Goal: Task Accomplishment & Management: Complete application form

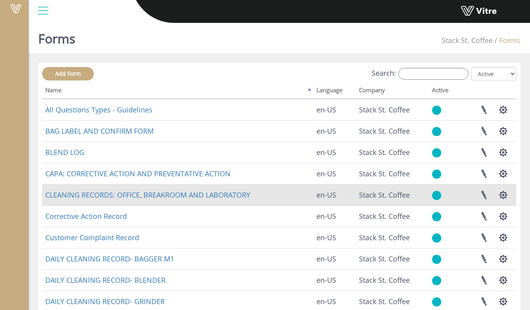
scroll to position [144, 0]
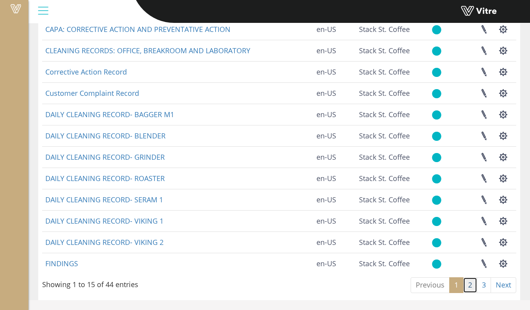
click at [475, 284] on link "2" at bounding box center [470, 285] width 14 height 16
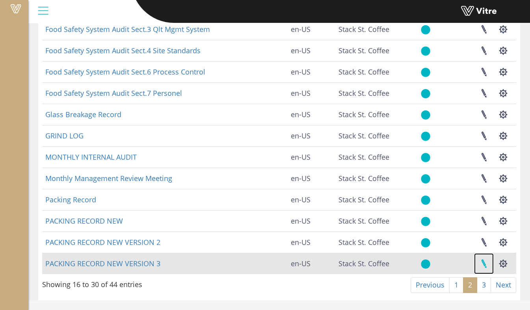
click at [482, 261] on link at bounding box center [484, 263] width 20 height 21
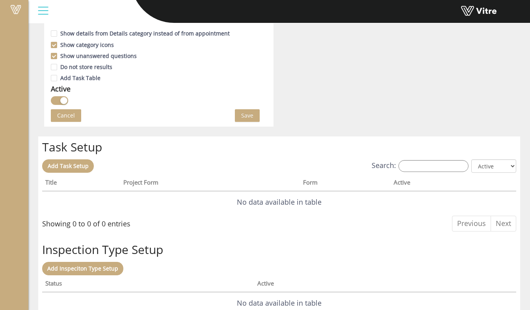
scroll to position [467, 0]
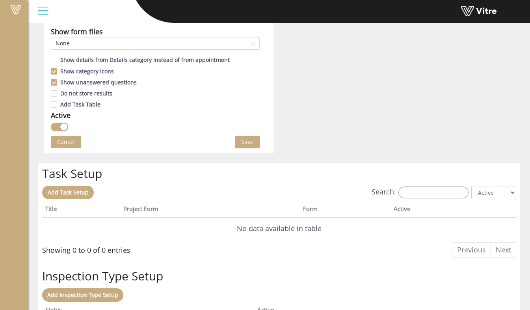
click at [247, 139] on span "Save" at bounding box center [247, 142] width 12 height 9
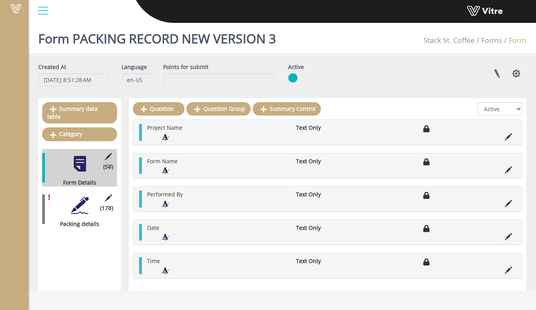
click at [79, 200] on div at bounding box center [80, 205] width 18 height 18
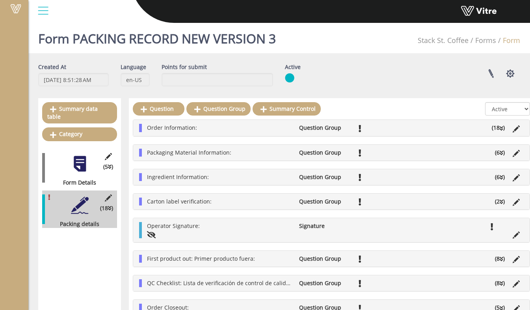
click at [203, 156] on ul "Packaging Material Information: Question Group (6 )" at bounding box center [333, 153] width 381 height 8
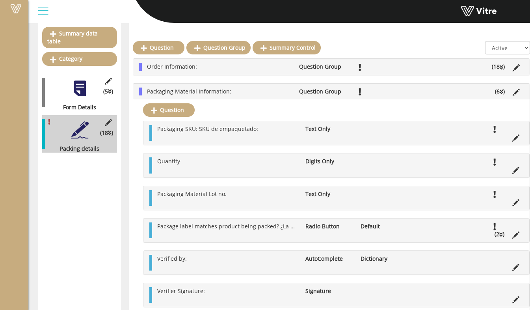
scroll to position [79, 0]
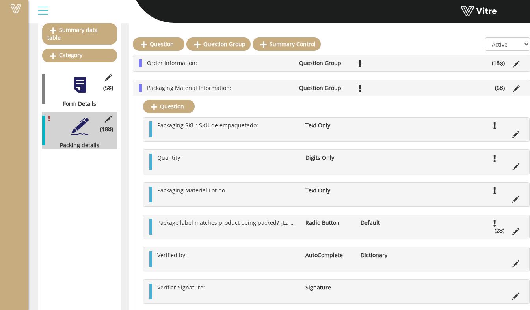
click at [233, 173] on div "Quantity Digits Only" at bounding box center [336, 162] width 386 height 24
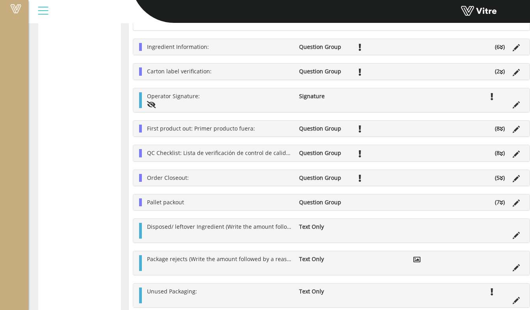
scroll to position [355, 0]
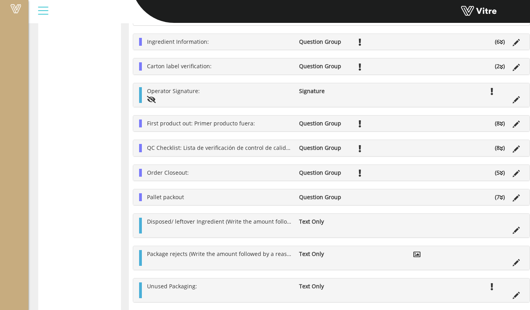
click at [201, 48] on div "Ingredient Information: Question Group (6 )" at bounding box center [331, 42] width 396 height 16
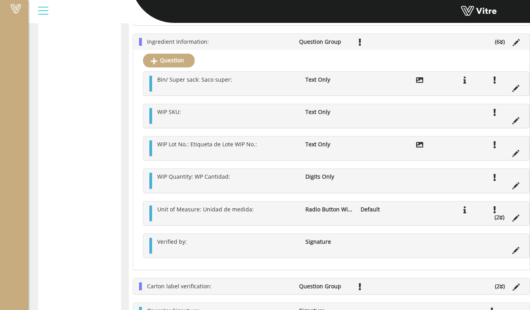
click at [264, 216] on ul "Unit of Measure: Unidad de medida: Radio Button With Options Default (2 )" at bounding box center [338, 213] width 370 height 16
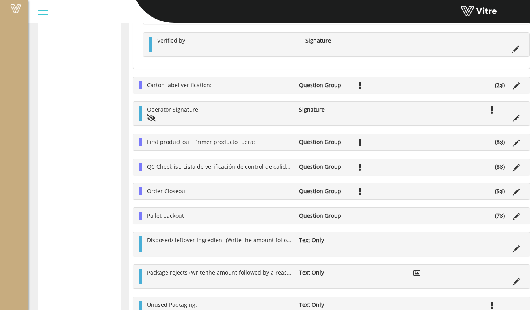
scroll to position [630, 0]
click at [226, 141] on div "First product out: Primer producto fuera: Question Group (8 )" at bounding box center [331, 142] width 396 height 16
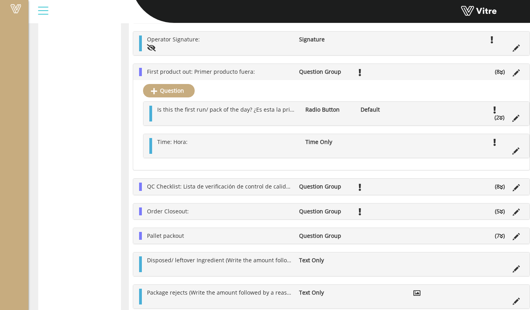
scroll to position [709, 0]
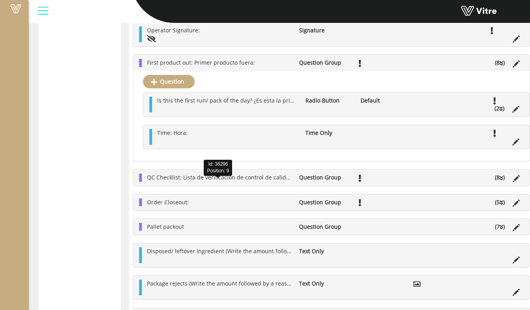
click at [223, 181] on span "QC Checklist: Lista de verificación de control de calidad:" at bounding box center [220, 176] width 147 height 7
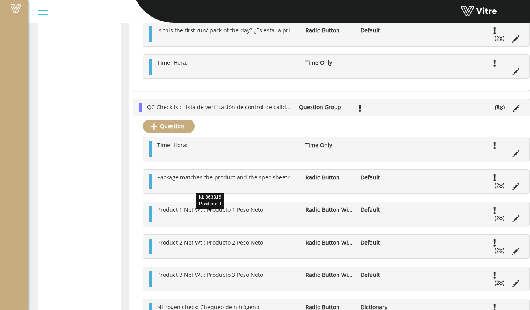
scroll to position [788, 0]
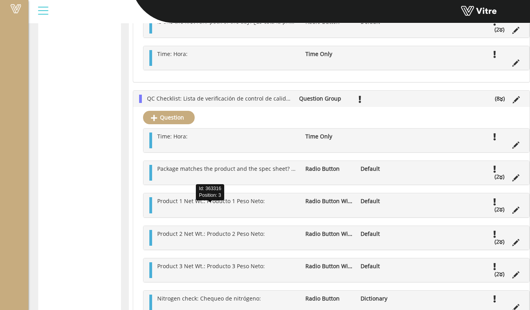
click at [223, 213] on ul "Product 1 Net Wt.: Producto 1 Peso Neto: Radio Button With Options Default (2 )" at bounding box center [338, 205] width 370 height 16
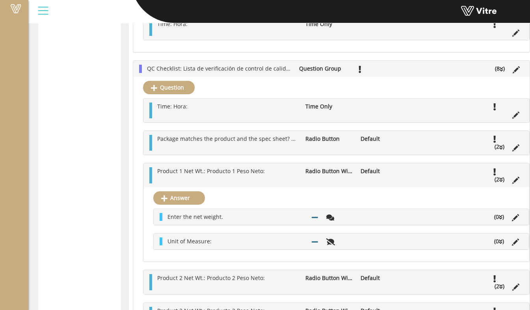
scroll to position [828, 0]
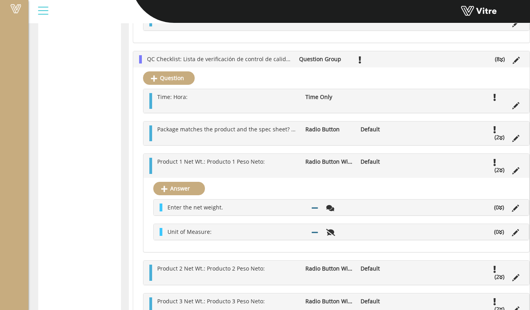
click at [231, 211] on li "Enter the net weight." at bounding box center [236, 207] width 144 height 8
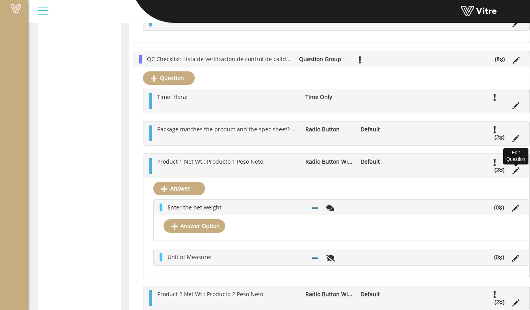
click at [512, 174] on icon at bounding box center [515, 170] width 7 height 7
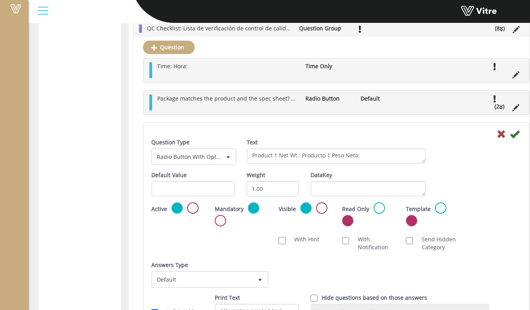
scroll to position [867, 0]
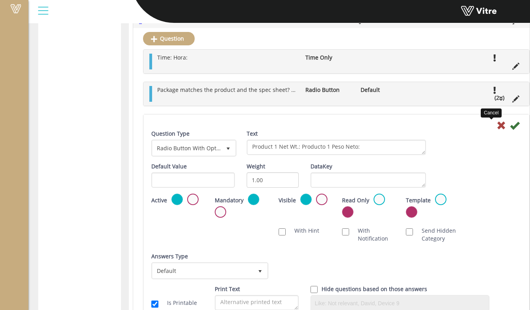
click at [497, 130] on icon at bounding box center [501, 125] width 9 height 9
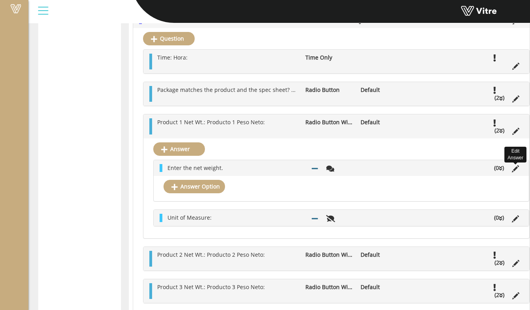
click at [512, 172] on icon at bounding box center [515, 168] width 7 height 7
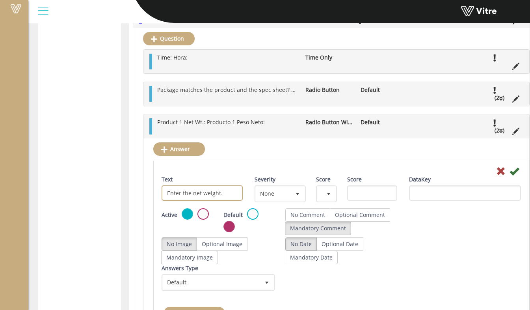
drag, startPoint x: 230, startPoint y: 201, endPoint x: 165, endPoint y: 199, distance: 65.0
click at [165, 199] on input "Enter the net weight." at bounding box center [202, 192] width 81 height 15
type input "Grams"
click at [327, 232] on label "Mandatory Comment" at bounding box center [318, 227] width 66 height 13
click at [510, 176] on icon at bounding box center [514, 170] width 9 height 9
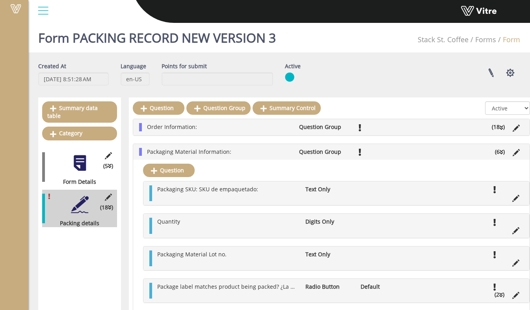
scroll to position [0, 0]
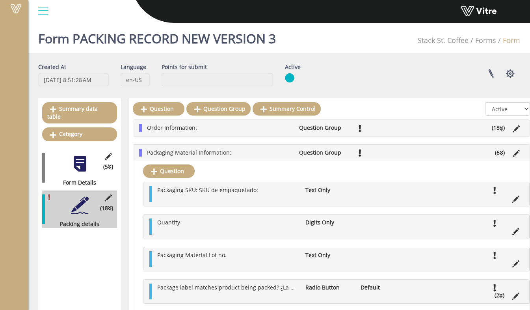
click at [251, 156] on ul "Packaging Material Information: Question Group (6 )" at bounding box center [333, 153] width 381 height 8
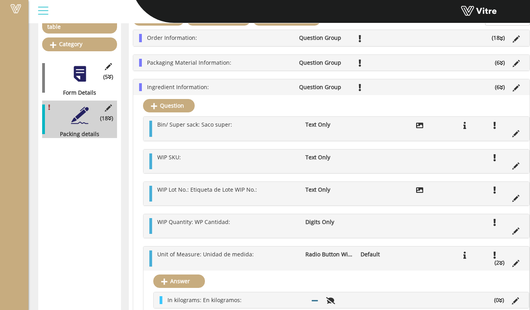
scroll to position [79, 0]
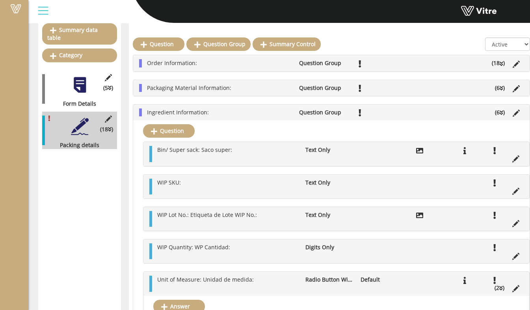
click at [220, 114] on li "Ingredient Information:" at bounding box center [219, 112] width 152 height 8
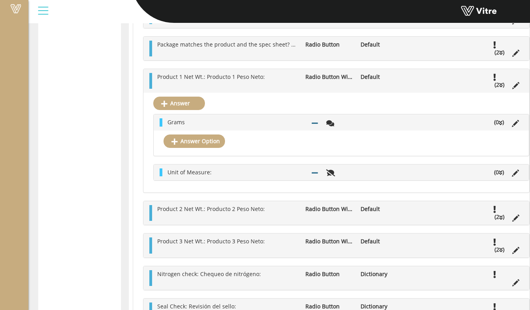
scroll to position [433, 0]
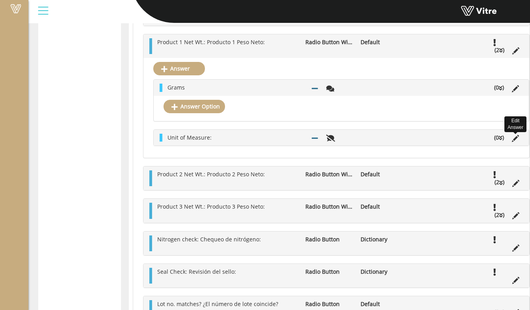
click at [512, 141] on icon at bounding box center [515, 138] width 7 height 7
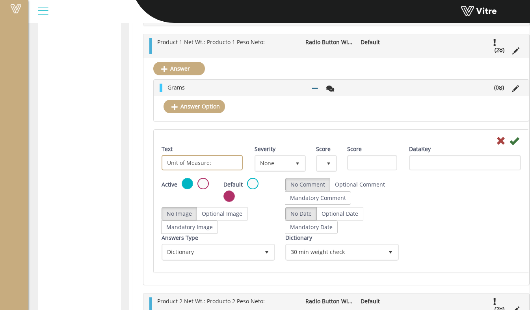
drag, startPoint x: 223, startPoint y: 171, endPoint x: 160, endPoint y: 171, distance: 62.7
click at [160, 171] on div "Text Unit of Measure:" at bounding box center [202, 160] width 93 height 31
type input "Kilograms"
click at [307, 203] on label "Mandatory Comment" at bounding box center [318, 197] width 66 height 13
radio input "true"
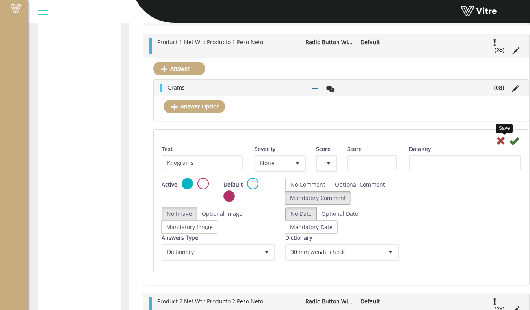
click at [510, 145] on icon at bounding box center [514, 140] width 9 height 9
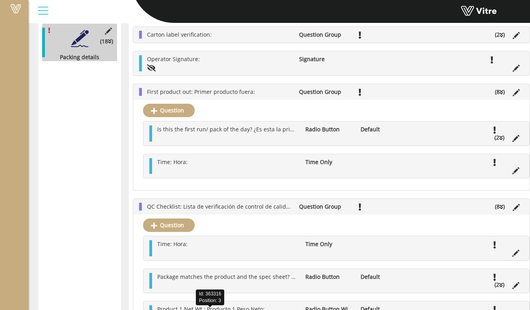
scroll to position [158, 0]
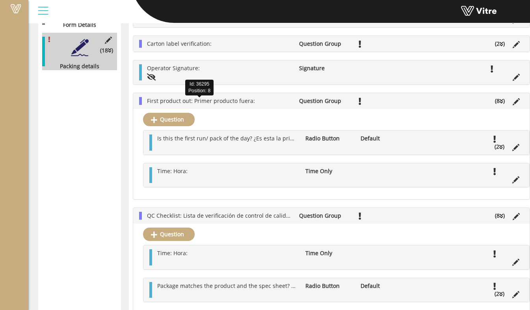
click at [210, 102] on span "First product out: Primer producto fuera:" at bounding box center [201, 100] width 108 height 7
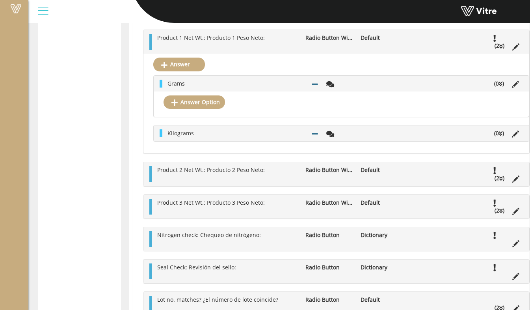
scroll to position [355, 0]
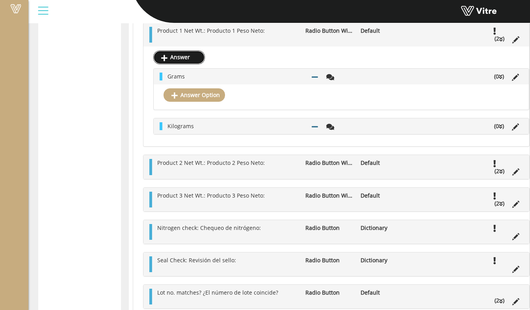
click at [180, 60] on link "Answer" at bounding box center [179, 56] width 52 height 13
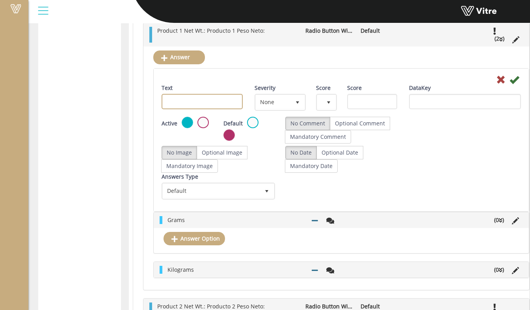
click at [197, 103] on input "Text" at bounding box center [202, 101] width 81 height 15
type input "P"
type input "Lbs."
click at [325, 137] on label "Mandatory Comment" at bounding box center [318, 136] width 66 height 13
radio input "true"
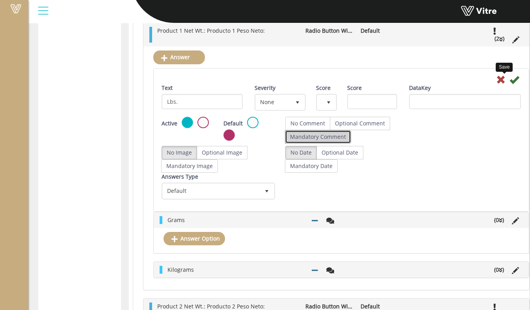
click at [510, 82] on icon at bounding box center [514, 79] width 9 height 9
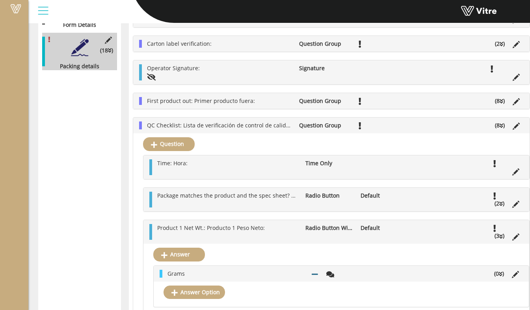
scroll to position [236, 0]
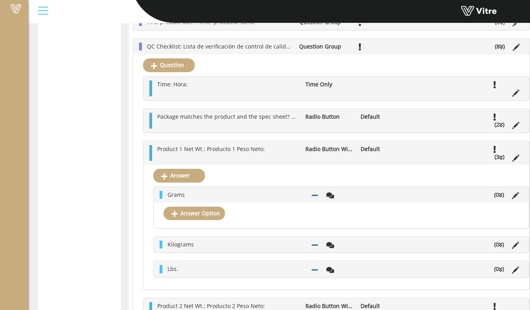
click at [260, 198] on li "Grams" at bounding box center [236, 195] width 144 height 8
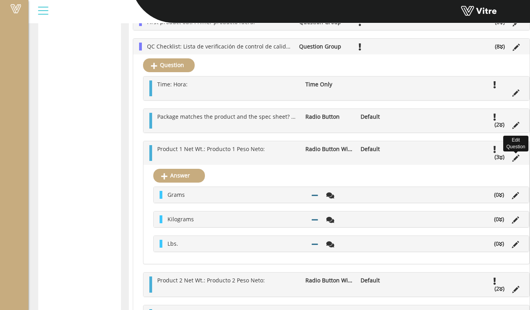
click at [512, 162] on icon at bounding box center [515, 157] width 7 height 7
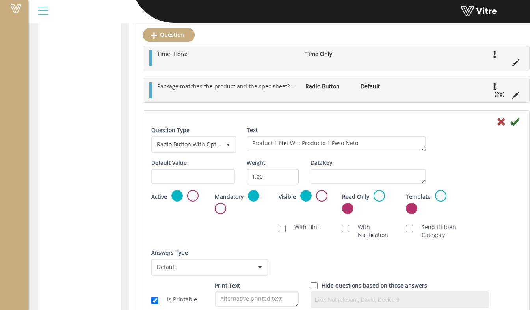
scroll to position [276, 0]
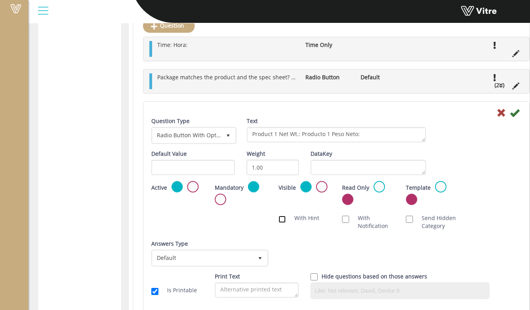
click at [280, 223] on input "With Hint" at bounding box center [282, 219] width 7 height 7
checkbox input "true"
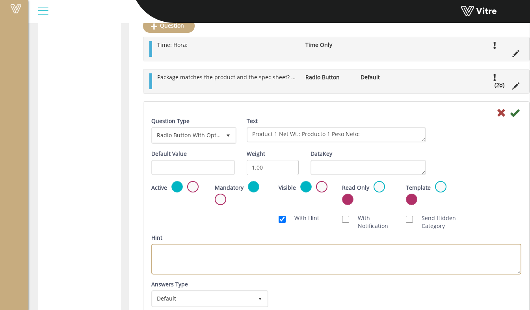
click at [280, 257] on textarea "Hint" at bounding box center [336, 259] width 370 height 31
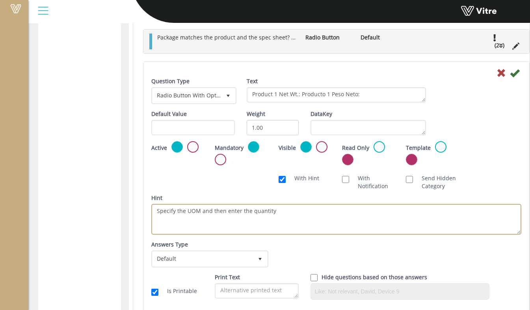
scroll to position [355, 0]
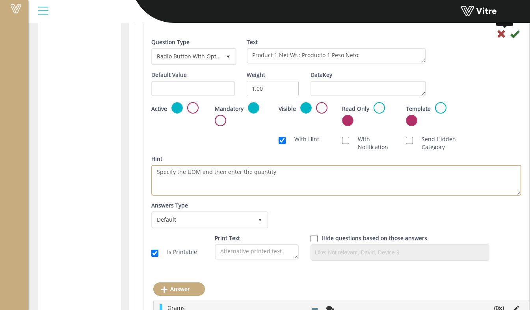
type textarea "Specify the UOM and then enter the quantity"
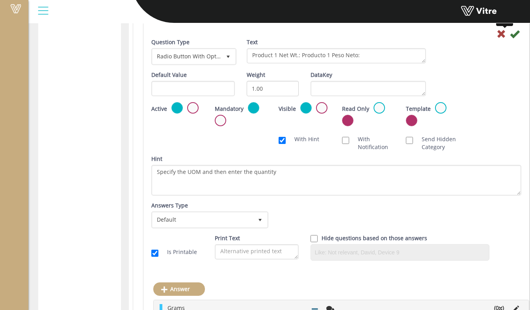
click at [510, 37] on icon at bounding box center [514, 33] width 9 height 9
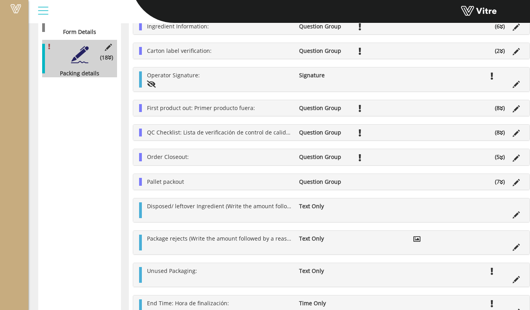
scroll to position [158, 0]
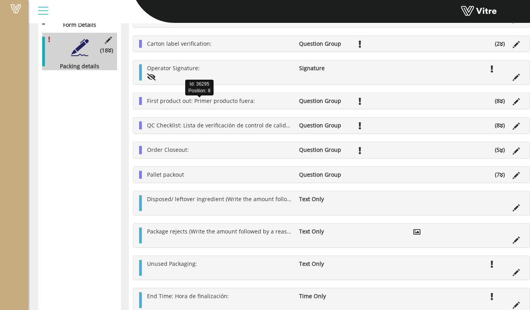
click at [183, 104] on span "First product out: Primer producto fuera:" at bounding box center [201, 100] width 108 height 7
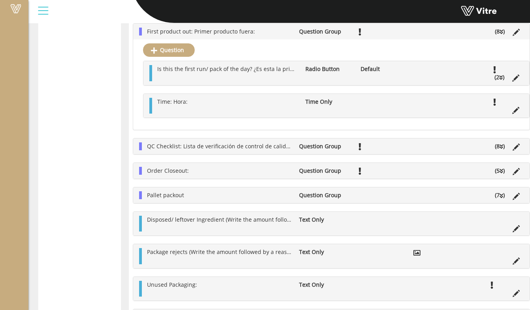
scroll to position [236, 0]
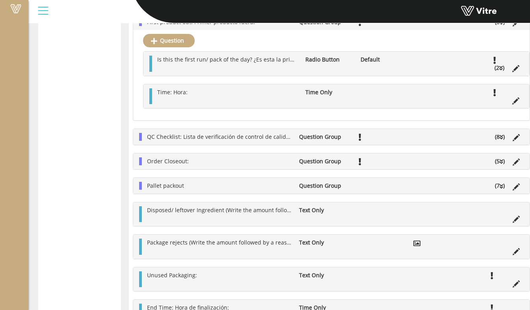
click at [223, 165] on li "Order Closeout:" at bounding box center [219, 161] width 152 height 8
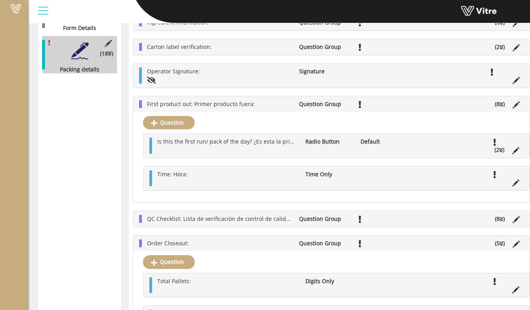
scroll to position [79, 0]
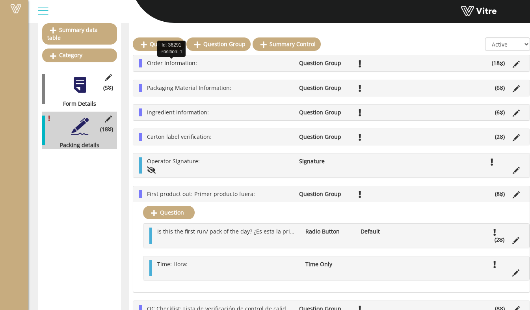
click at [188, 64] on span "Order Information:" at bounding box center [172, 62] width 50 height 7
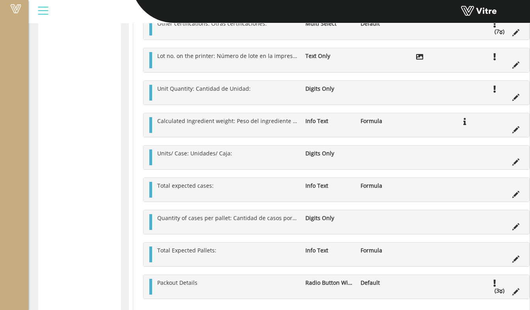
scroll to position [394, 0]
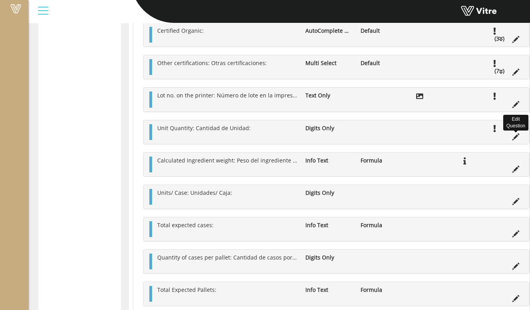
click at [512, 140] on icon at bounding box center [515, 136] width 7 height 7
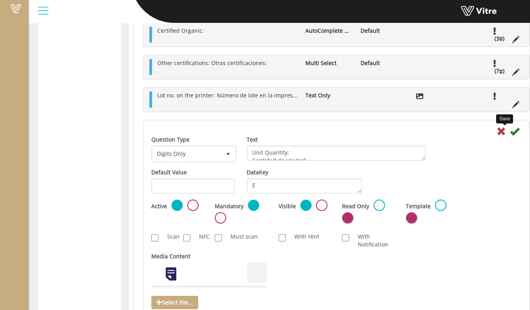
click at [510, 134] on icon at bounding box center [514, 130] width 9 height 9
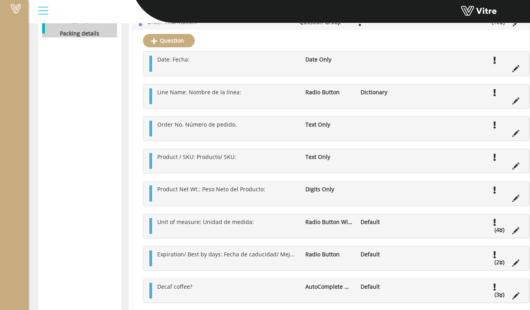
scroll to position [158, 0]
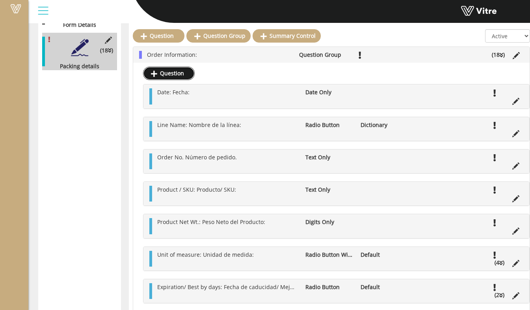
click at [180, 74] on link "Question" at bounding box center [169, 73] width 52 height 13
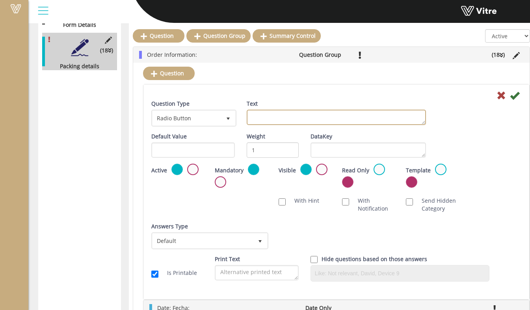
click at [280, 119] on textarea "Text" at bounding box center [336, 117] width 179 height 15
type textarea "Expected Quantity type:"
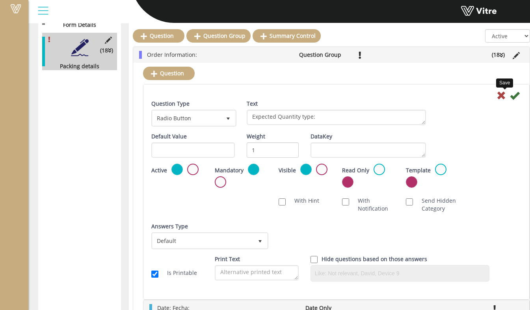
click at [510, 95] on icon at bounding box center [514, 95] width 9 height 9
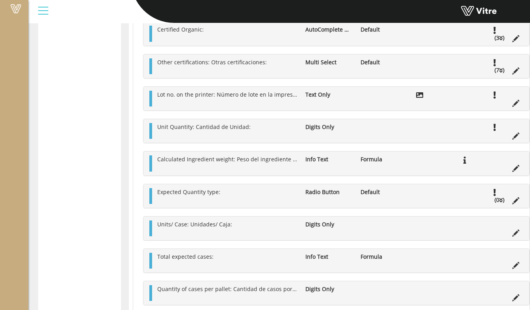
scroll to position [473, 0]
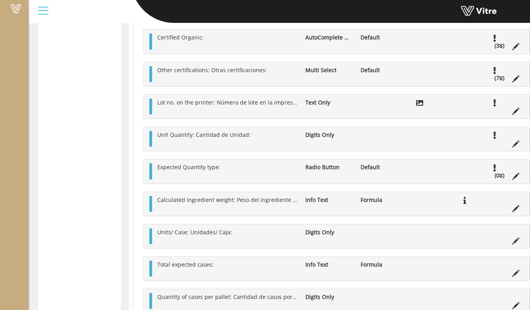
click at [216, 175] on ul "Expected Quantity type: Radio Button Default (0 )" at bounding box center [338, 171] width 370 height 16
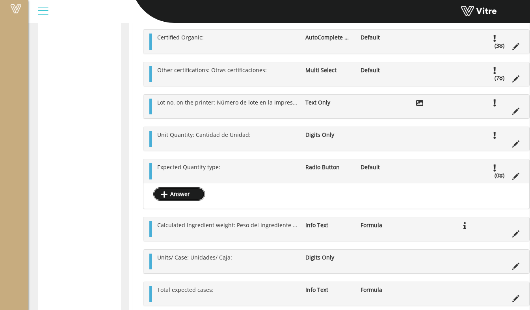
click at [186, 192] on link "Answer" at bounding box center [179, 193] width 52 height 13
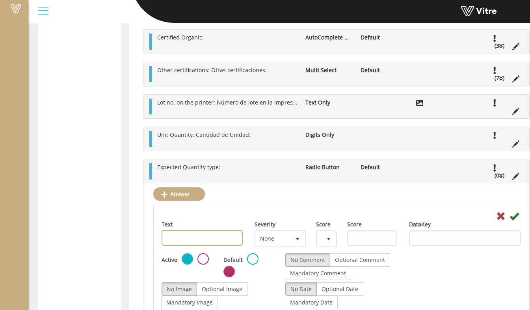
click at [221, 241] on input "Text" at bounding box center [202, 237] width 81 height 15
type input "Bags"
click at [510, 219] on icon at bounding box center [514, 215] width 9 height 9
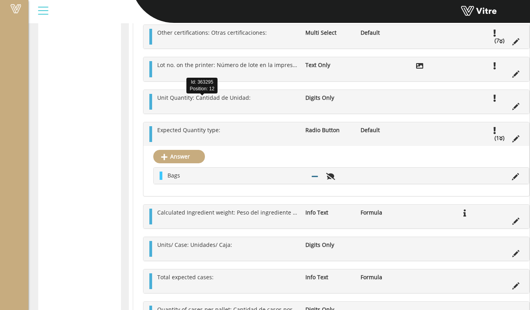
scroll to position [512, 0]
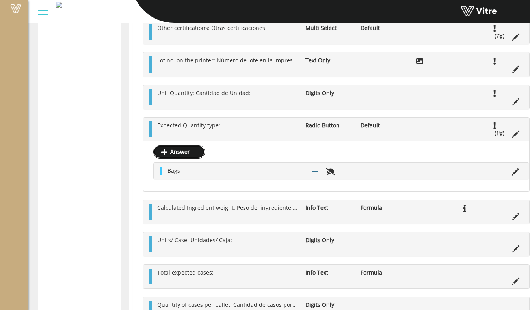
click at [178, 157] on link "Answer" at bounding box center [179, 151] width 52 height 13
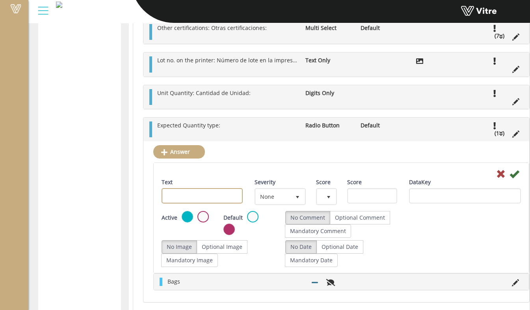
click at [186, 202] on input "Text" at bounding box center [202, 195] width 81 height 15
type input "Cups"
click at [510, 177] on icon at bounding box center [514, 173] width 9 height 9
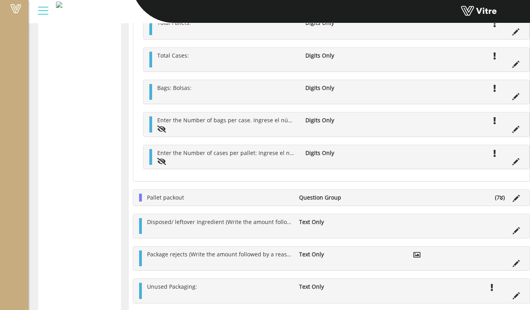
scroll to position [1350, 0]
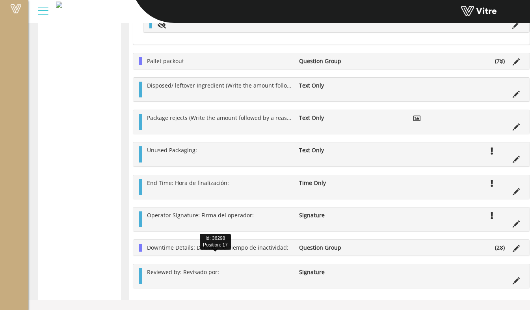
click at [255, 251] on span "Downtime Details: Detalles del tiempo de inactividad:" at bounding box center [217, 247] width 141 height 7
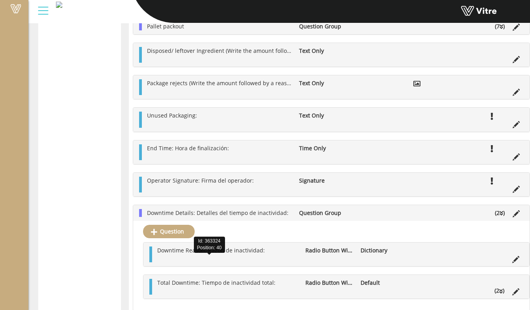
scroll to position [1390, 0]
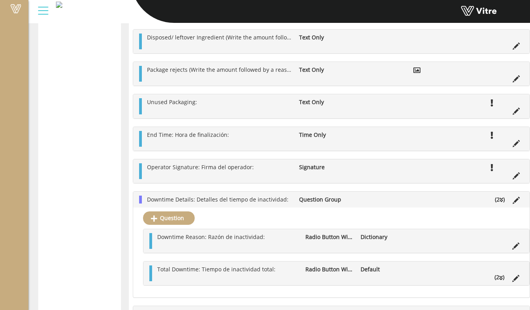
click at [237, 249] on ul "Downtime Reason: Razón de inactividad: Radio Button With Check Box Dictionary" at bounding box center [338, 241] width 370 height 16
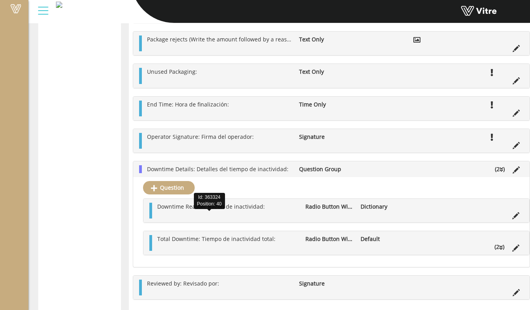
scroll to position [1429, 0]
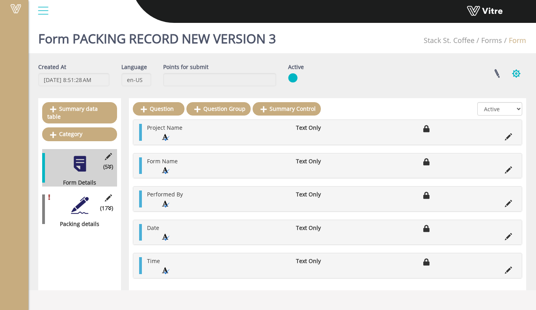
click at [512, 71] on button "button" at bounding box center [516, 73] width 20 height 21
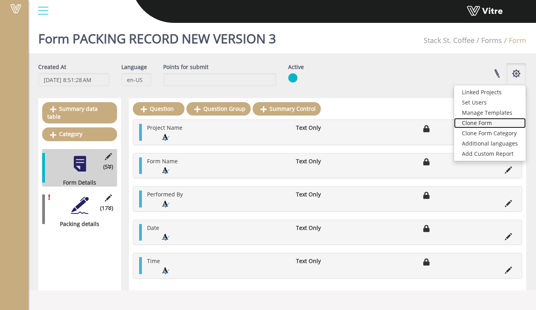
click at [503, 123] on link "Clone Form" at bounding box center [490, 123] width 72 height 10
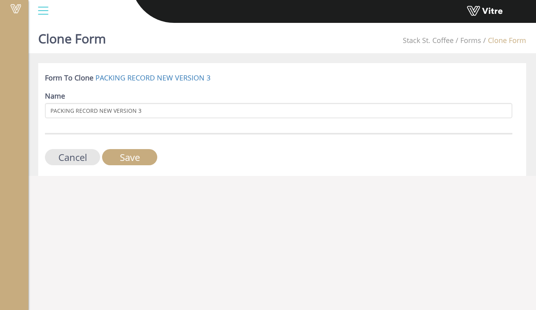
click at [188, 100] on div "Name PACKING RECORD NEW VERSION 3" at bounding box center [278, 105] width 467 height 28
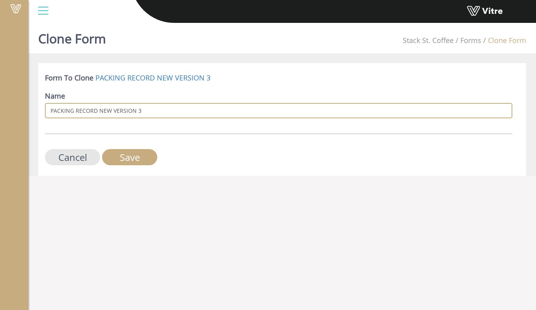
click at [189, 109] on input "PACKING RECORD NEW VERSION 3" at bounding box center [278, 110] width 467 height 15
type input "PACKING RECORD NEW VERSION 4"
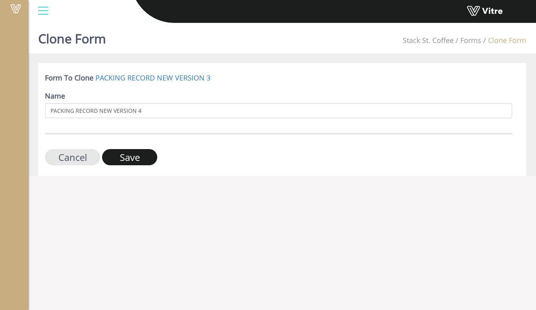
click at [151, 157] on input "Save" at bounding box center [129, 157] width 55 height 16
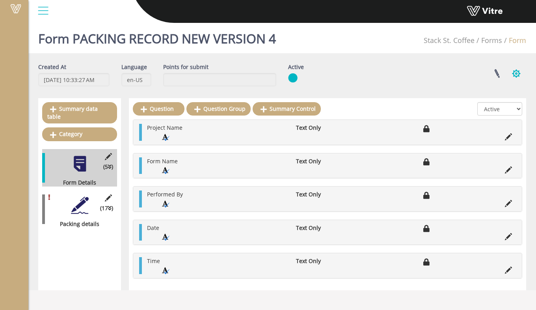
click at [518, 72] on button "button" at bounding box center [516, 73] width 20 height 21
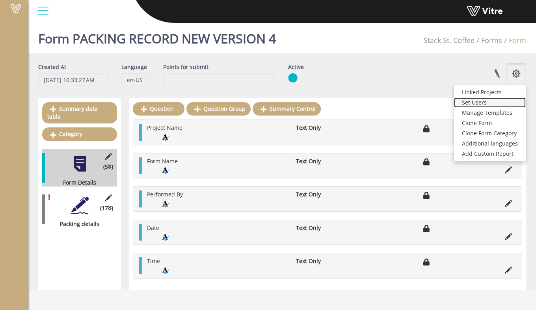
click at [484, 104] on link "Set Users" at bounding box center [490, 102] width 72 height 10
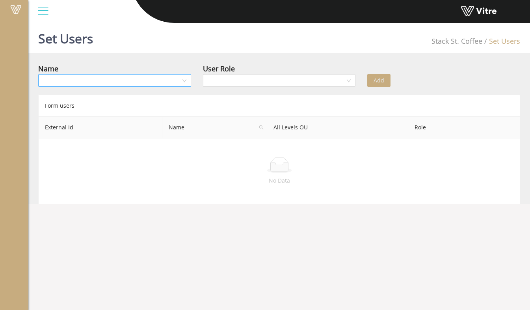
click at [84, 82] on input "search" at bounding box center [112, 80] width 138 height 12
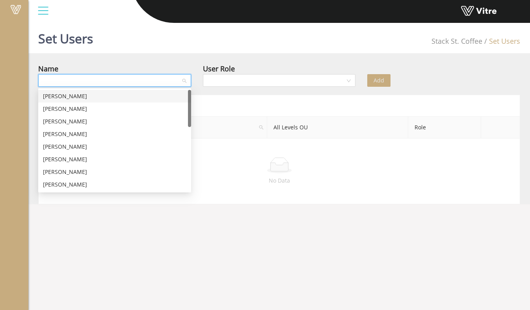
type input "v"
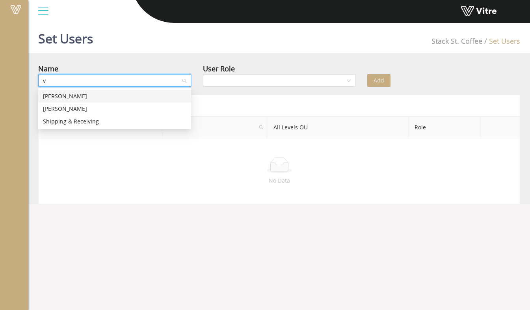
click at [81, 93] on div "[PERSON_NAME]" at bounding box center [114, 96] width 143 height 9
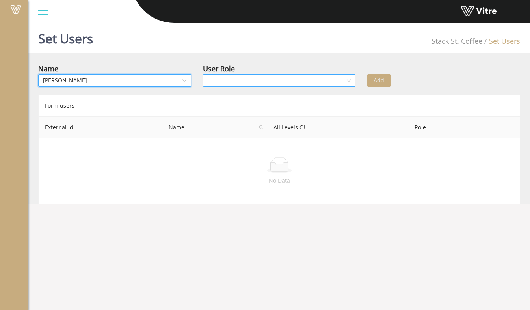
click at [233, 79] on input "search" at bounding box center [277, 80] width 138 height 12
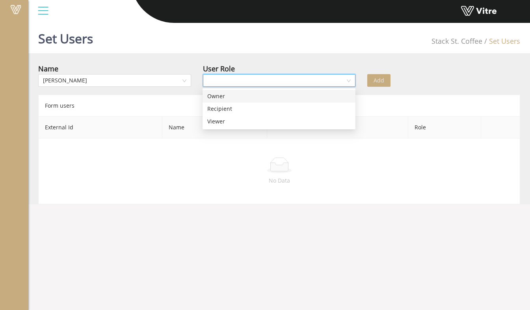
click at [233, 97] on div "Owner" at bounding box center [278, 96] width 143 height 9
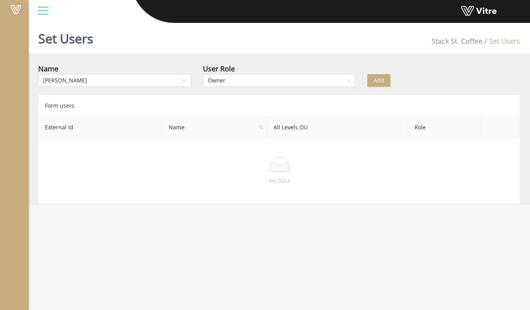
click at [379, 78] on span "Add" at bounding box center [379, 80] width 11 height 9
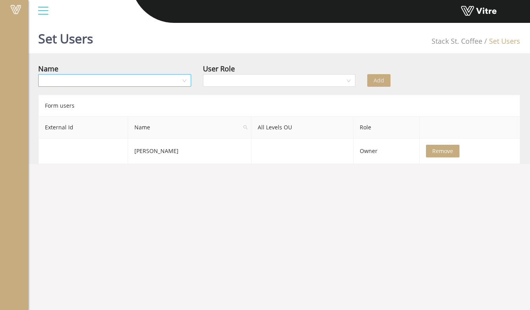
click at [117, 82] on input "search" at bounding box center [112, 80] width 138 height 12
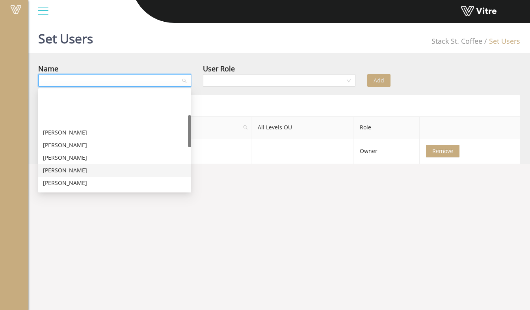
scroll to position [79, 0]
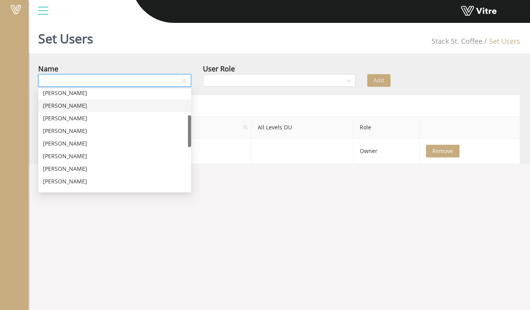
click at [106, 104] on div "Yehuda Reich" at bounding box center [114, 105] width 143 height 9
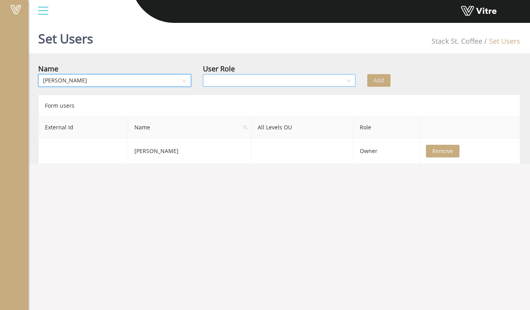
click at [218, 86] on input "search" at bounding box center [277, 80] width 138 height 12
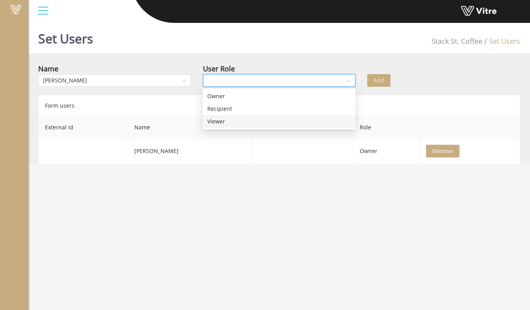
click at [223, 116] on div "Viewer" at bounding box center [279, 121] width 153 height 13
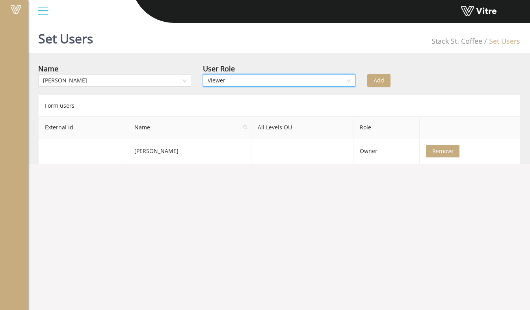
click at [377, 81] on span "Add" at bounding box center [379, 80] width 11 height 9
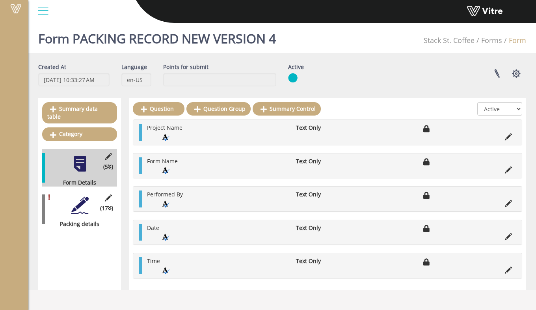
click at [84, 196] on div at bounding box center [80, 205] width 18 height 18
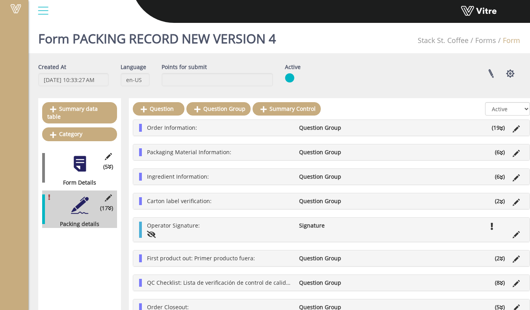
scroll to position [39, 0]
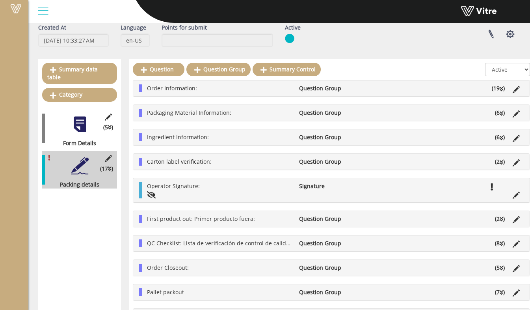
click at [187, 119] on div "Packaging Material Information: Question Group (6 )" at bounding box center [331, 113] width 396 height 16
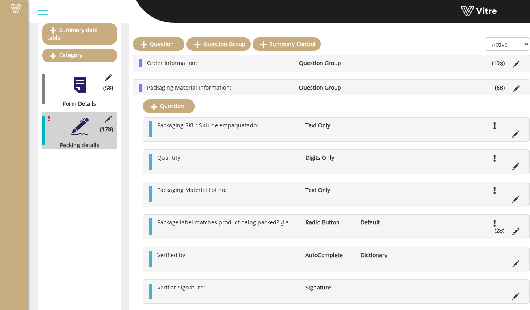
scroll to position [79, 0]
click at [227, 63] on li "Order Information:" at bounding box center [219, 63] width 152 height 8
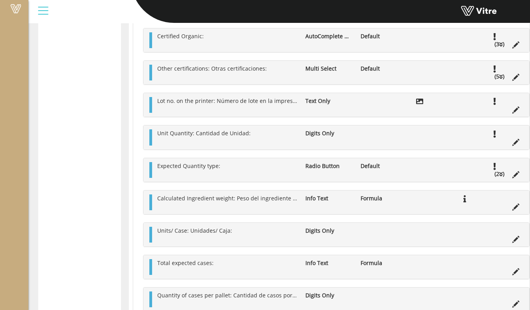
scroll to position [512, 0]
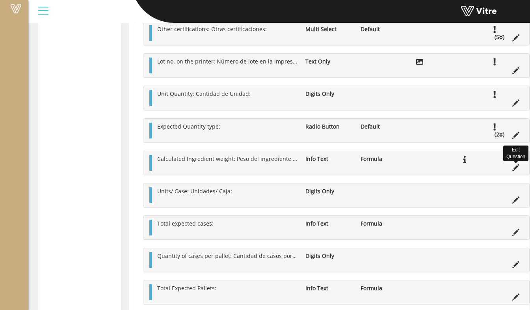
click at [512, 171] on icon at bounding box center [515, 167] width 7 height 7
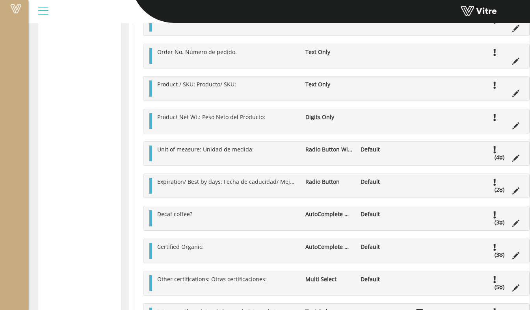
scroll to position [236, 0]
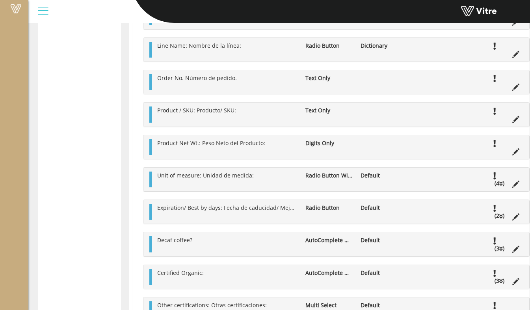
click at [508, 155] on li at bounding box center [515, 151] width 15 height 8
click at [512, 153] on icon at bounding box center [515, 151] width 7 height 7
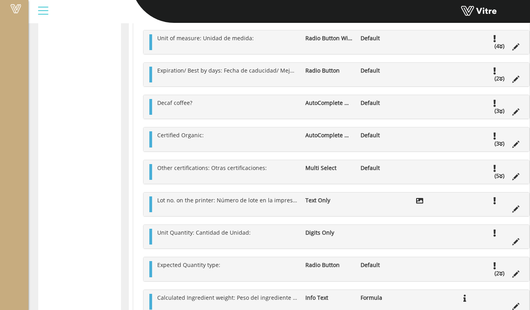
scroll to position [630, 0]
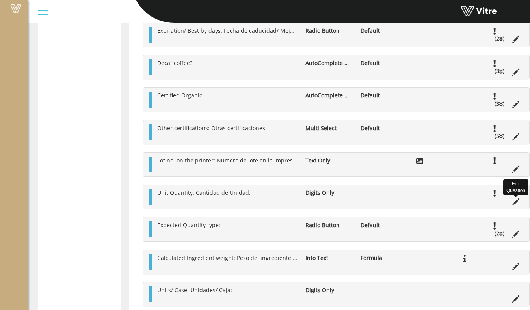
click at [512, 205] on icon at bounding box center [515, 201] width 7 height 7
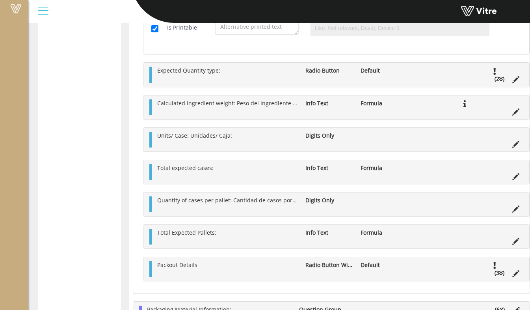
scroll to position [788, 0]
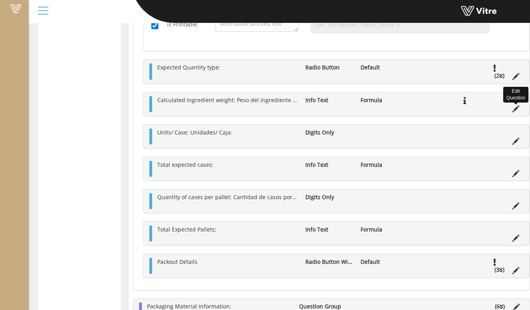
click at [512, 111] on icon at bounding box center [515, 108] width 7 height 7
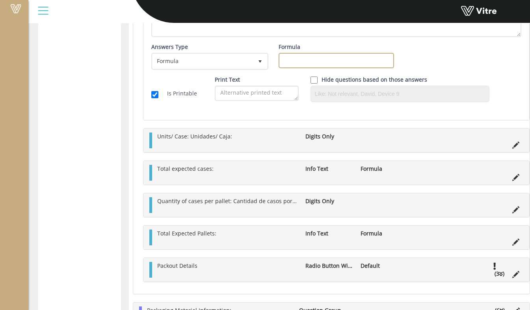
click at [301, 61] on input "Formula" at bounding box center [336, 60] width 115 height 15
type input "[U]*[E]"
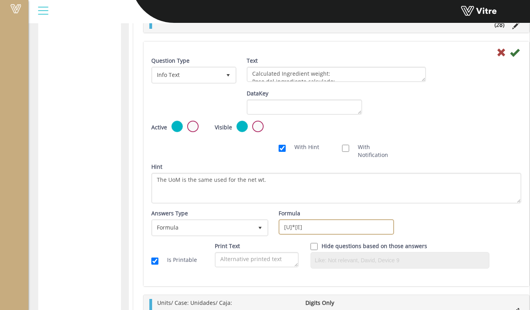
scroll to position [591, 0]
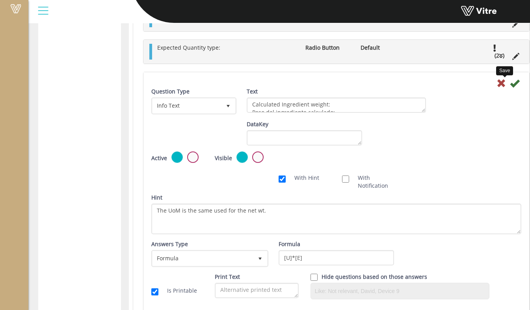
click at [510, 88] on icon at bounding box center [514, 82] width 9 height 9
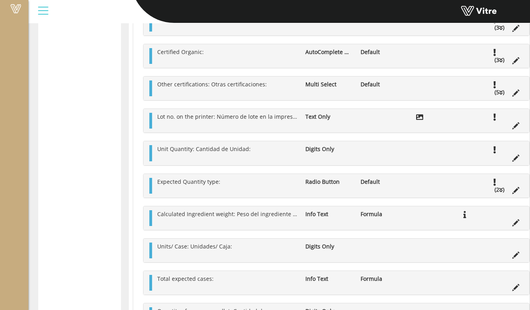
scroll to position [394, 0]
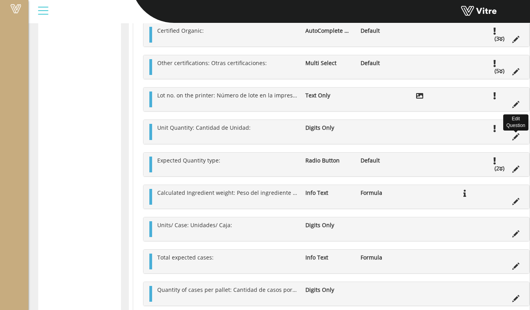
click at [512, 140] on icon at bounding box center [515, 136] width 7 height 7
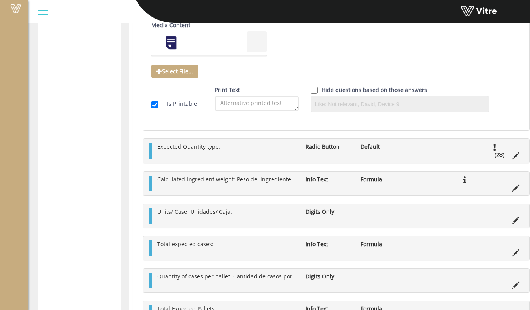
scroll to position [670, 0]
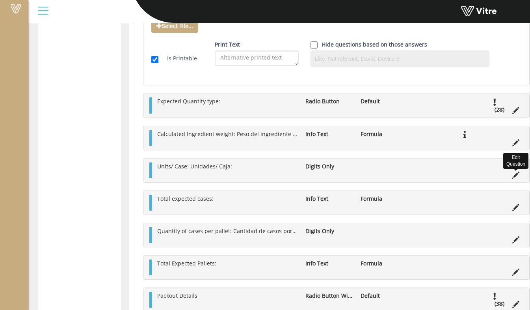
click at [512, 178] on icon at bounding box center [515, 174] width 7 height 7
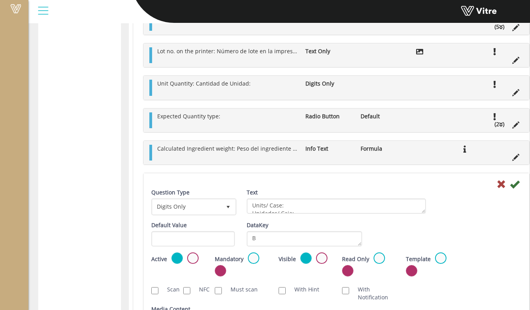
scroll to position [433, 0]
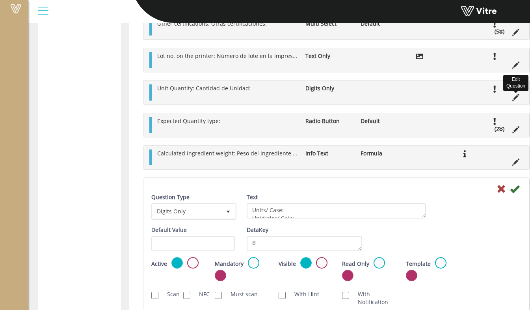
click at [512, 101] on icon at bounding box center [515, 97] width 7 height 7
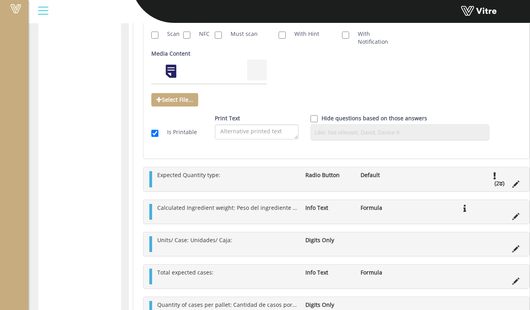
scroll to position [709, 0]
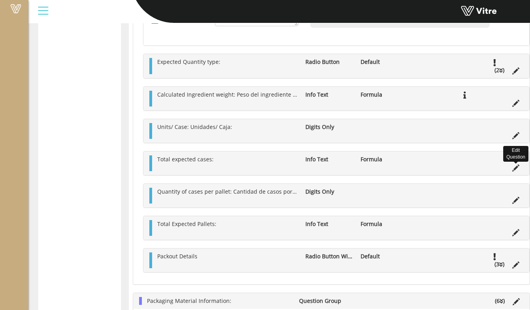
click at [512, 171] on icon at bounding box center [515, 167] width 7 height 7
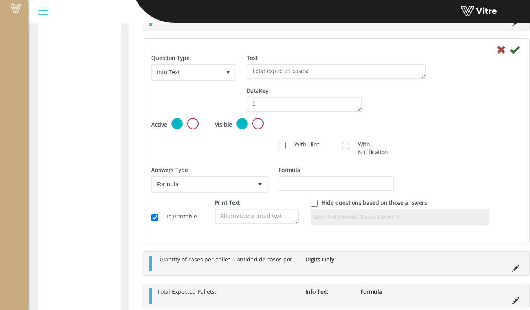
scroll to position [591, 0]
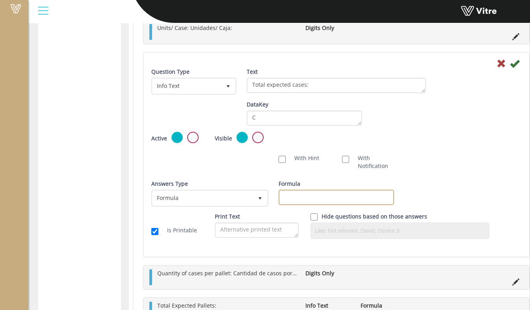
click at [312, 198] on input "Formula" at bounding box center [336, 197] width 115 height 15
type input "[E]/[B]"
click at [510, 65] on icon at bounding box center [514, 63] width 9 height 9
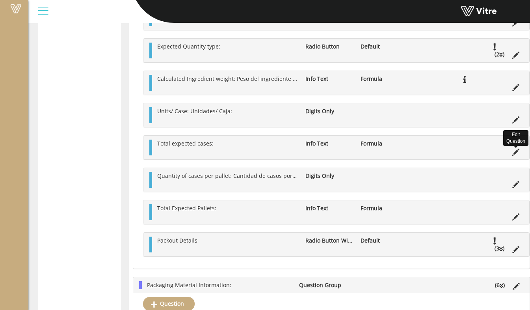
click at [512, 155] on icon at bounding box center [515, 152] width 7 height 7
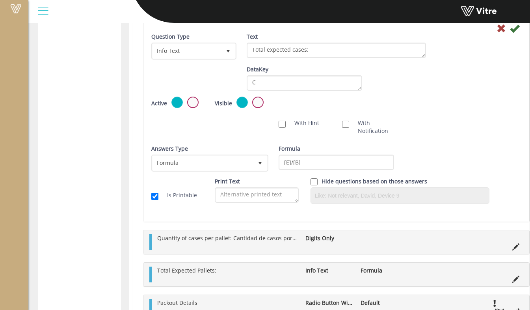
scroll to position [749, 0]
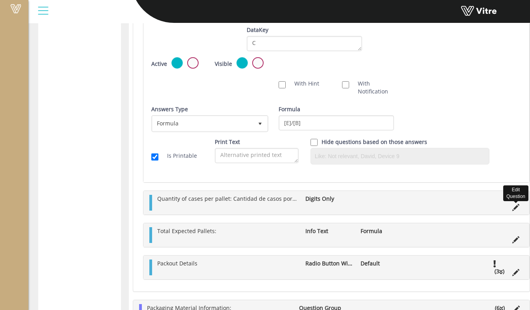
click at [512, 209] on icon at bounding box center [515, 207] width 7 height 7
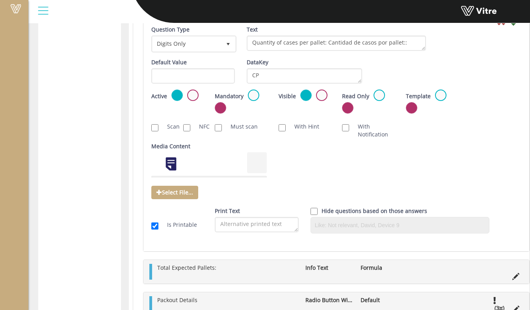
scroll to position [788, 0]
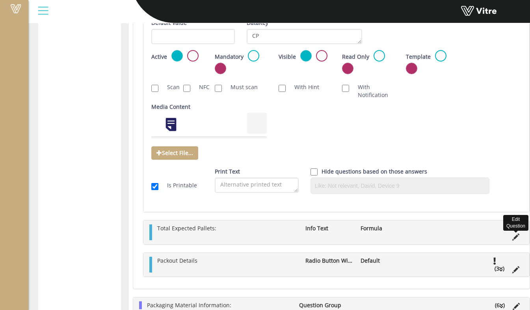
click at [512, 240] on icon at bounding box center [515, 236] width 7 height 7
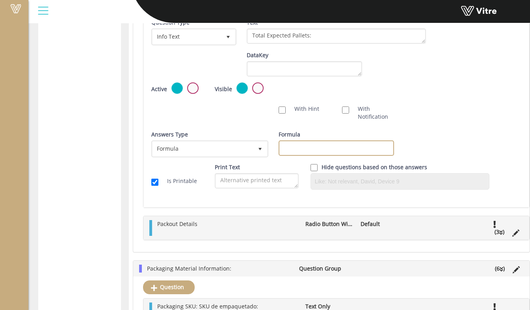
click at [327, 152] on input "Formula" at bounding box center [336, 147] width 115 height 15
type input "[C]/[CP]"
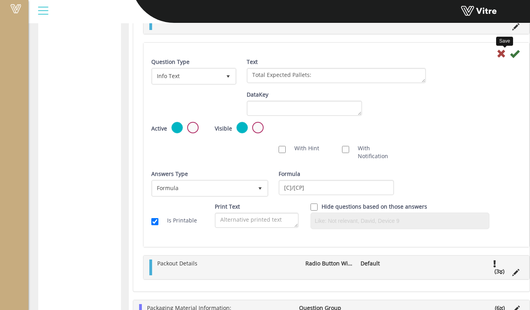
click at [510, 58] on icon at bounding box center [514, 53] width 9 height 9
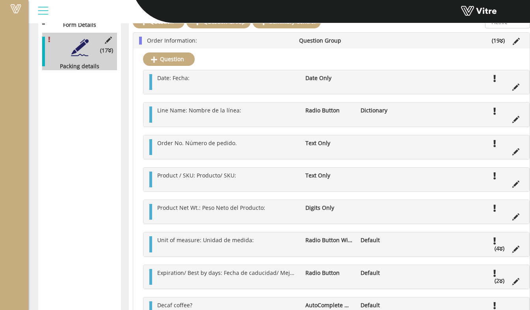
scroll to position [158, 0]
click at [230, 45] on div "Order Information: Question Group (19 )" at bounding box center [331, 41] width 396 height 16
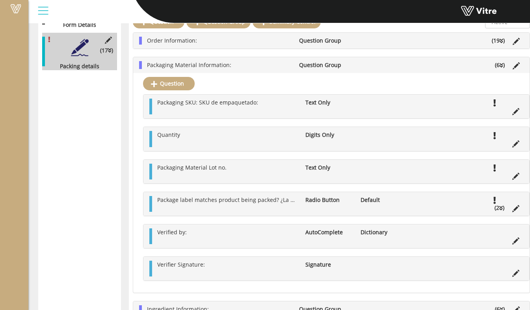
click at [229, 69] on li "Packaging Material Information:" at bounding box center [219, 65] width 152 height 8
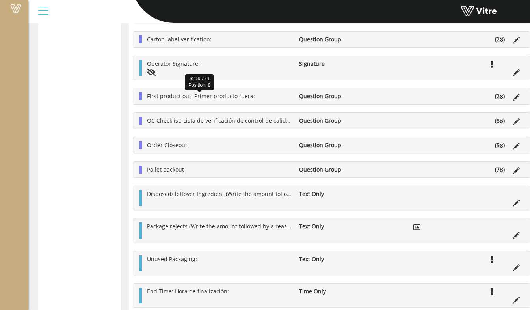
scroll to position [236, 0]
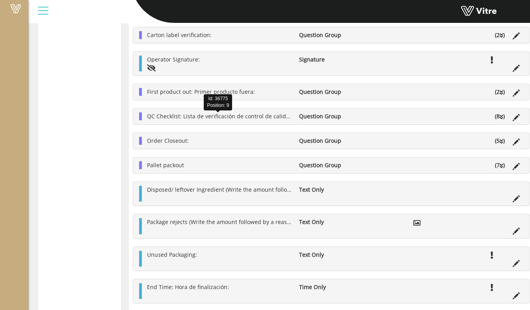
click at [209, 119] on span "QC Checklist: Lista de verificación de control de calidad:" at bounding box center [220, 115] width 147 height 7
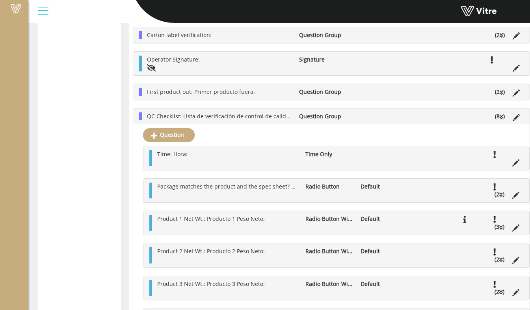
scroll to position [315, 0]
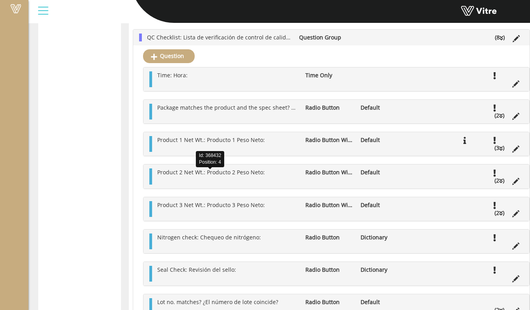
click at [223, 176] on span "Product 2 Net Wt.: Producto 2 Peso Neto:" at bounding box center [211, 171] width 108 height 7
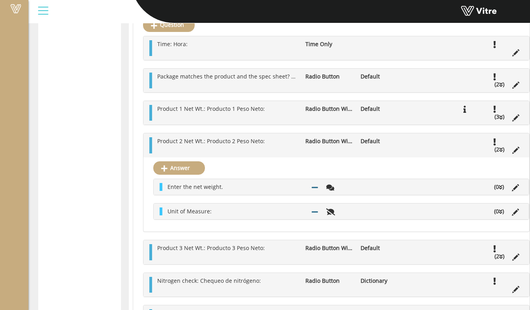
scroll to position [355, 0]
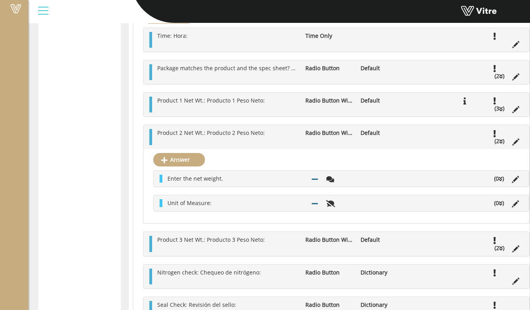
click at [512, 181] on icon at bounding box center [515, 179] width 7 height 7
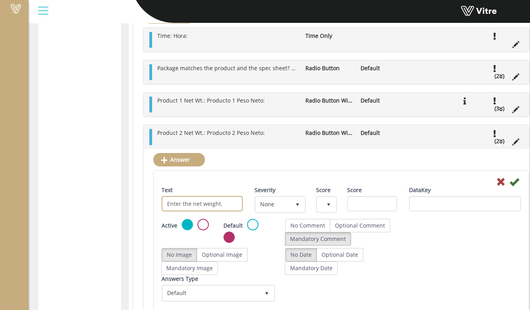
drag, startPoint x: 231, startPoint y: 205, endPoint x: 162, endPoint y: 206, distance: 69.4
click at [162, 206] on input "Enter the net weight." at bounding box center [202, 203] width 81 height 15
type input "Grams"
click at [510, 186] on icon at bounding box center [514, 181] width 9 height 9
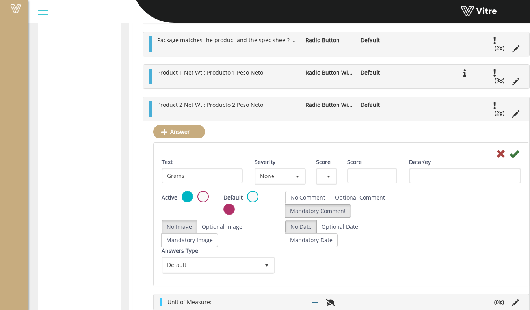
scroll to position [433, 0]
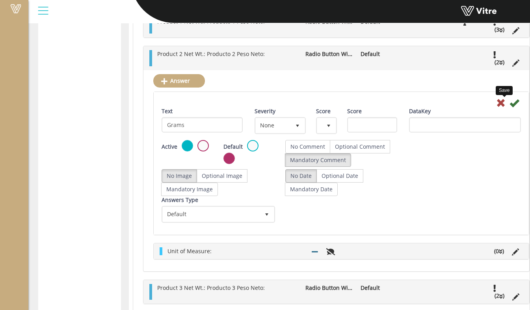
click at [510, 108] on icon at bounding box center [514, 102] width 9 height 9
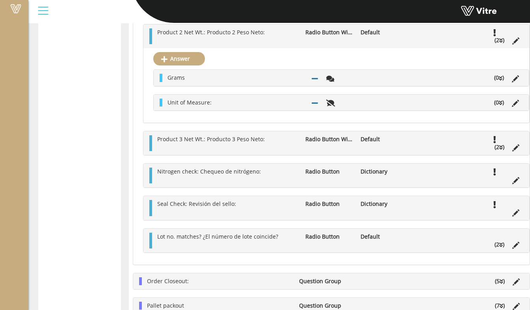
scroll to position [394, 0]
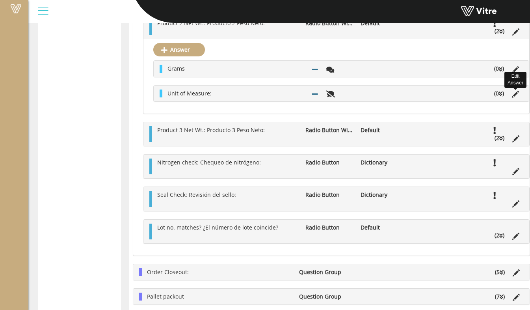
click at [512, 95] on icon at bounding box center [515, 94] width 7 height 7
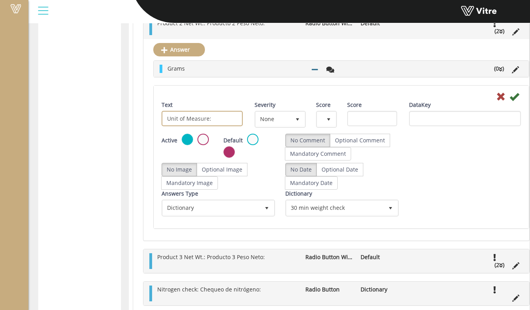
drag, startPoint x: 220, startPoint y: 120, endPoint x: 145, endPoint y: 121, distance: 74.5
click at [145, 121] on div "Answer Grams (0 ) Answer Option Unit of Measure: (0 ) Text Unit of Measure: Sev…" at bounding box center [336, 139] width 386 height 201
type input "Kilograms"
click at [329, 158] on label "Mandatory Comment" at bounding box center [318, 153] width 66 height 13
radio input "true"
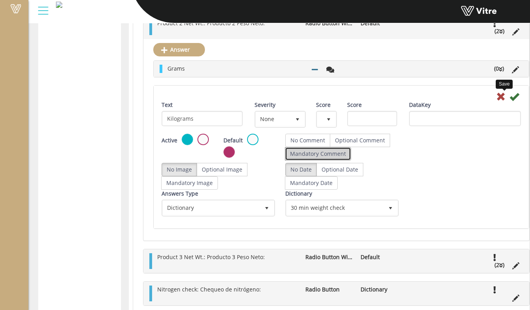
click at [510, 99] on icon at bounding box center [514, 96] width 9 height 9
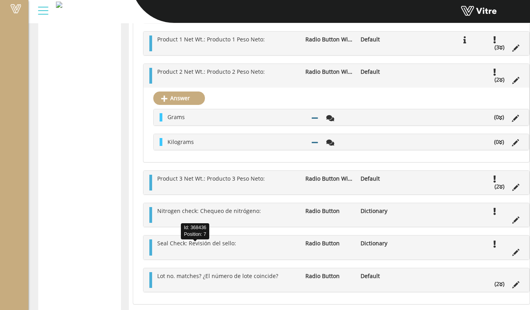
scroll to position [315, 0]
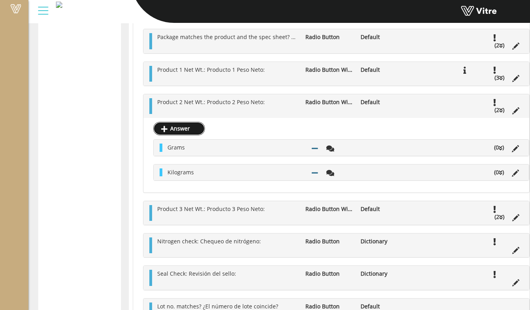
click at [188, 128] on link "Answer" at bounding box center [179, 128] width 52 height 13
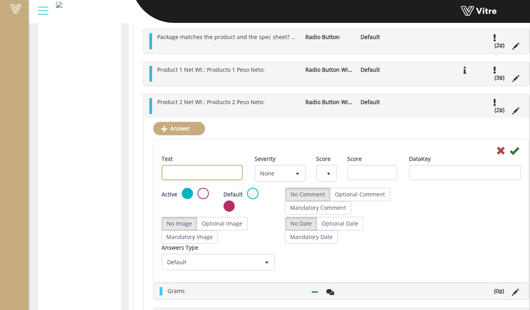
click at [182, 177] on input "Text" at bounding box center [202, 172] width 81 height 15
type input "Lbs."
click at [322, 211] on label "Mandatory Comment" at bounding box center [318, 207] width 66 height 13
radio input "true"
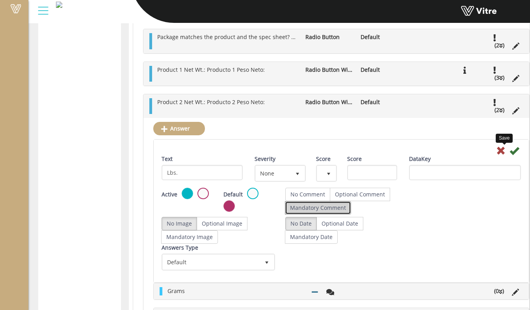
click at [510, 154] on icon at bounding box center [514, 150] width 9 height 9
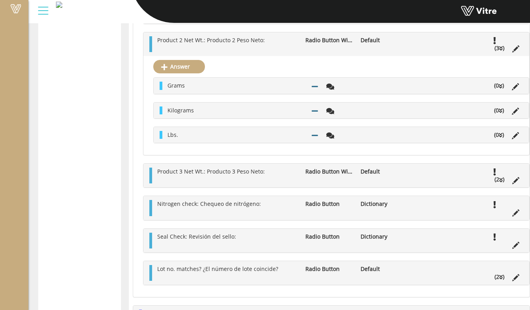
scroll to position [473, 0]
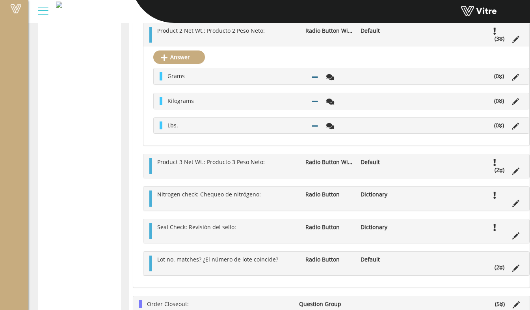
click at [254, 169] on ul "Product 3 Net Wt.: Producto 3 Peso Neto: Radio Button With Options Default (2 )" at bounding box center [338, 166] width 370 height 16
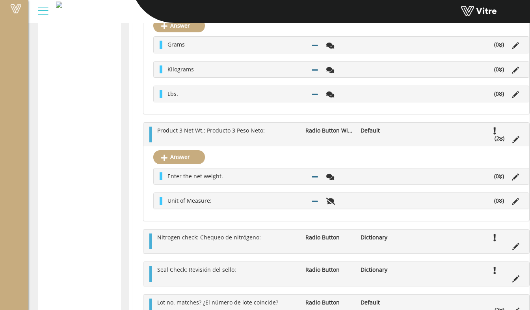
scroll to position [512, 0]
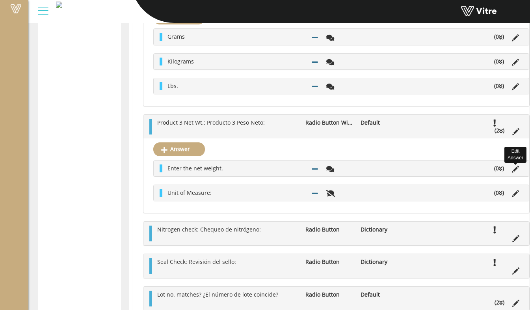
click at [512, 173] on icon at bounding box center [515, 169] width 7 height 7
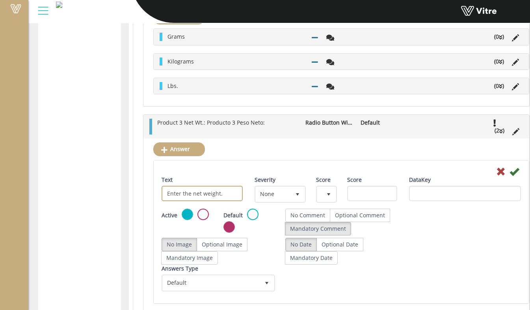
drag, startPoint x: 221, startPoint y: 196, endPoint x: 157, endPoint y: 198, distance: 63.9
click at [157, 198] on div "Text Enter the net weight." at bounding box center [202, 191] width 93 height 31
type input "Grams"
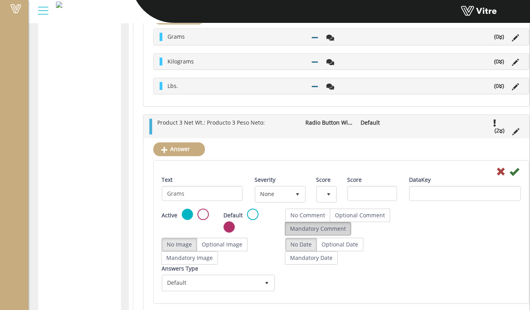
click at [337, 232] on label "Mandatory Comment" at bounding box center [318, 228] width 66 height 13
click at [510, 175] on icon at bounding box center [514, 171] width 9 height 9
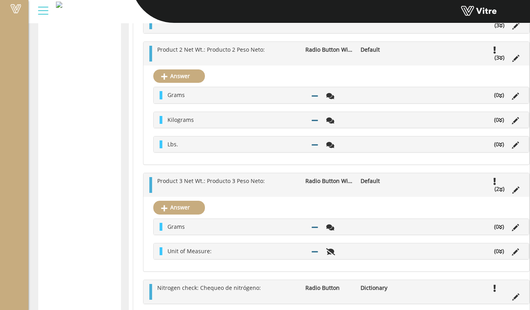
scroll to position [473, 0]
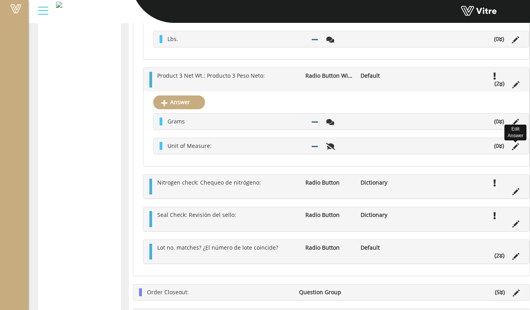
click at [512, 146] on icon at bounding box center [515, 146] width 7 height 7
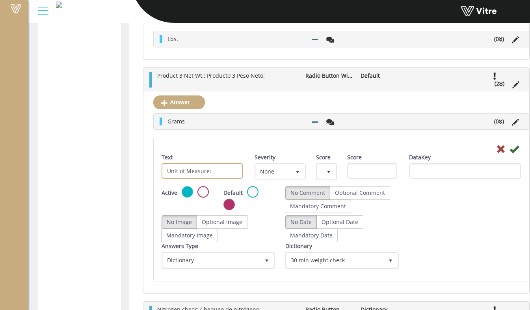
drag, startPoint x: 218, startPoint y: 172, endPoint x: 159, endPoint y: 173, distance: 58.3
click at [159, 173] on div "Text Unit of Measure:" at bounding box center [202, 168] width 93 height 31
type input "Kilograms"
click at [307, 212] on label "Mandatory Comment" at bounding box center [318, 205] width 66 height 13
radio input "true"
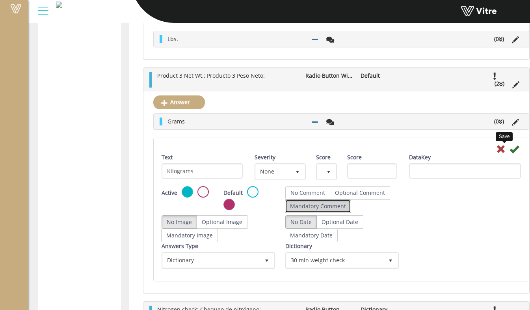
click at [510, 150] on icon at bounding box center [514, 148] width 9 height 9
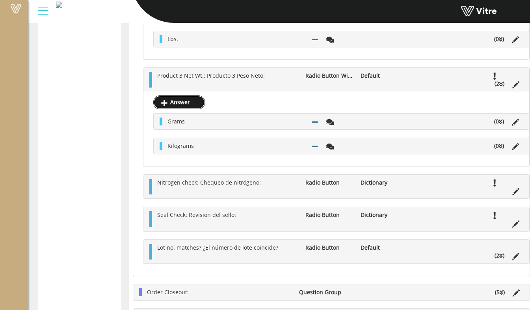
click at [193, 107] on link "Answer" at bounding box center [179, 101] width 52 height 13
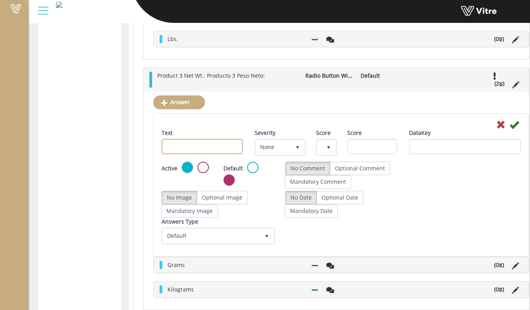
click at [204, 147] on input "Text" at bounding box center [202, 146] width 81 height 15
type input "Lbs."
click at [320, 185] on label "Mandatory Comment" at bounding box center [318, 181] width 66 height 13
radio input "true"
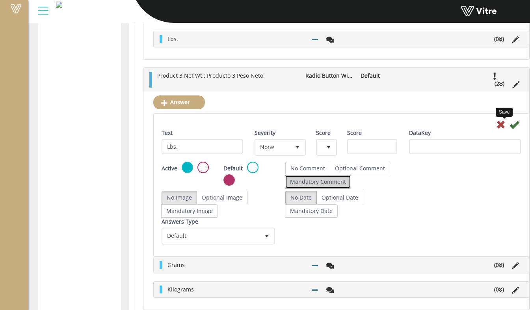
click at [510, 129] on icon at bounding box center [514, 124] width 9 height 9
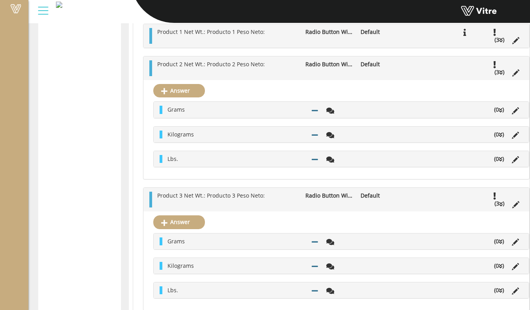
scroll to position [315, 0]
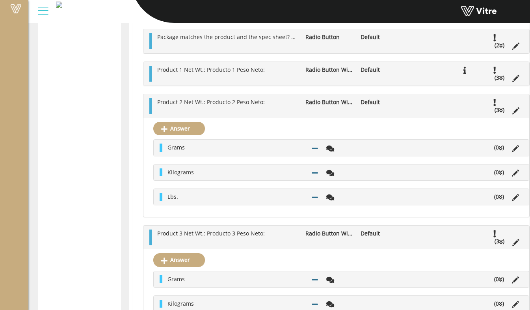
click at [252, 79] on ul "Product 1 Net Wt.: Producto 1 Peso Neto: Radio Button With Options Default (3 )" at bounding box center [338, 74] width 370 height 16
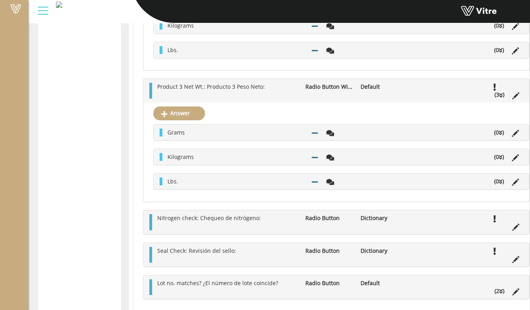
scroll to position [552, 0]
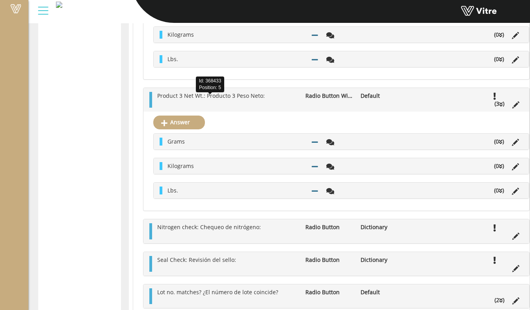
click at [215, 99] on span "Product 3 Net Wt.: Producto 3 Peso Neto:" at bounding box center [211, 95] width 108 height 7
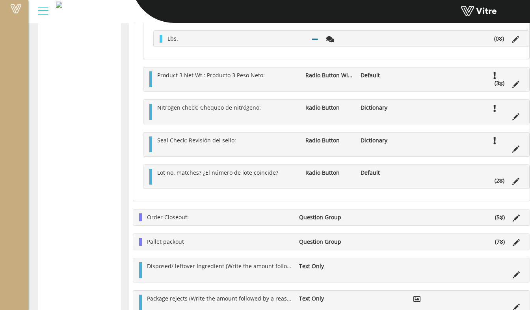
scroll to position [630, 0]
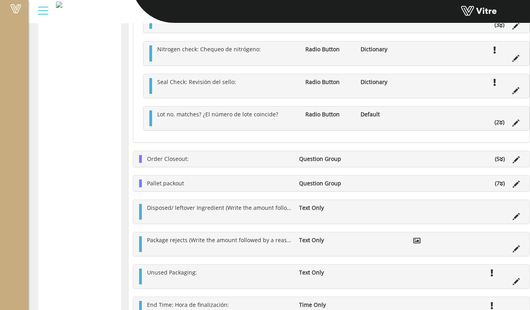
click at [196, 167] on div "Order Closeout: Question Group (5 )" at bounding box center [331, 159] width 396 height 16
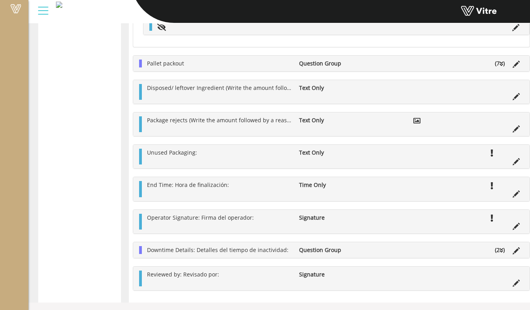
scroll to position [946, 0]
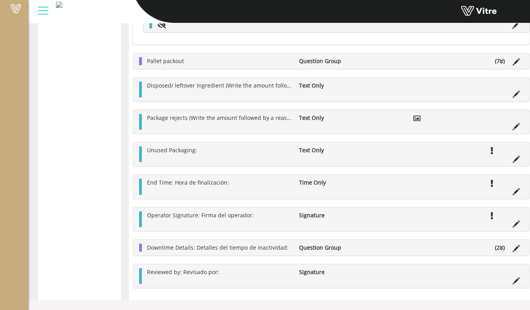
click at [230, 63] on li "Pallet packout" at bounding box center [219, 61] width 152 height 8
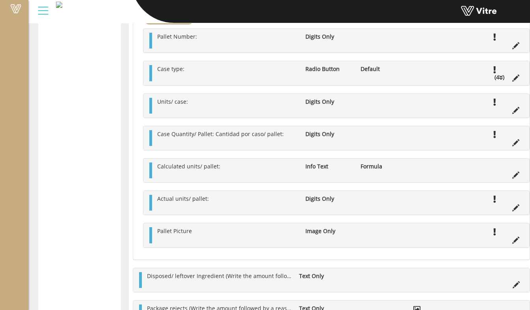
scroll to position [1025, 0]
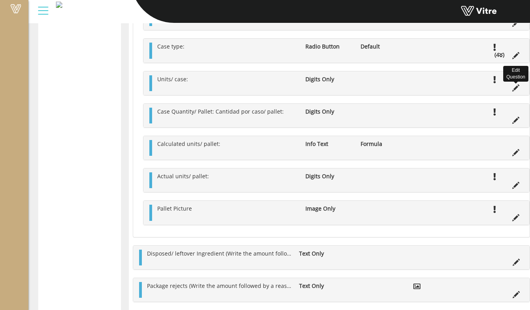
click at [512, 91] on icon at bounding box center [515, 87] width 7 height 7
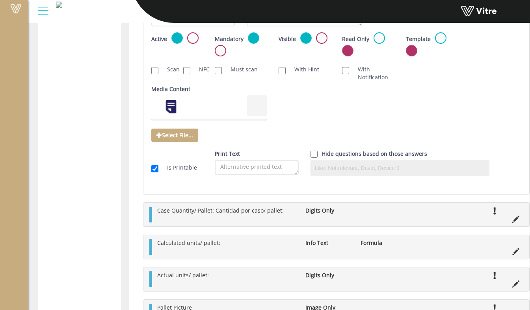
scroll to position [1222, 0]
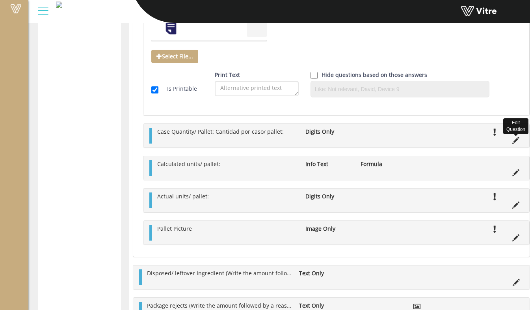
click at [512, 144] on icon at bounding box center [515, 140] width 7 height 7
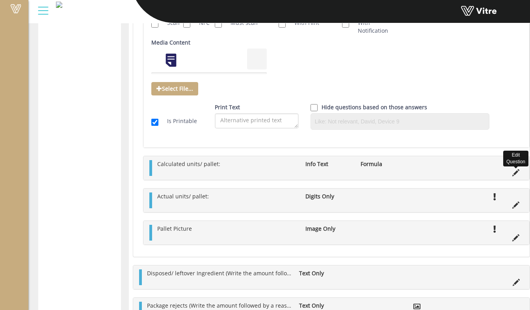
click at [512, 176] on icon at bounding box center [515, 172] width 7 height 7
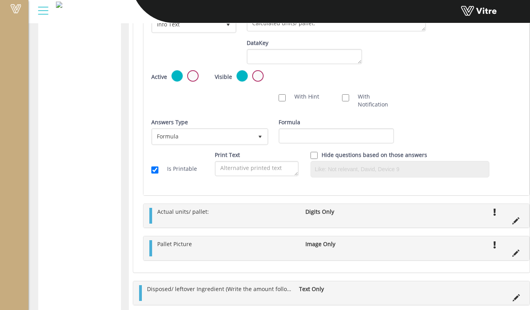
scroll to position [1103, 0]
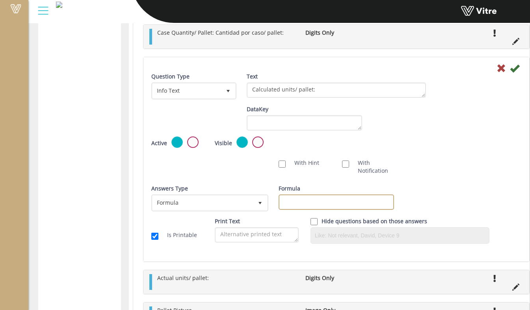
click at [322, 208] on input "Formula" at bounding box center [336, 201] width 115 height 15
click at [323, 206] on input "Formula" at bounding box center [336, 201] width 115 height 15
type input "]"
type input "[M]/[N]"
click at [510, 73] on icon at bounding box center [514, 67] width 9 height 9
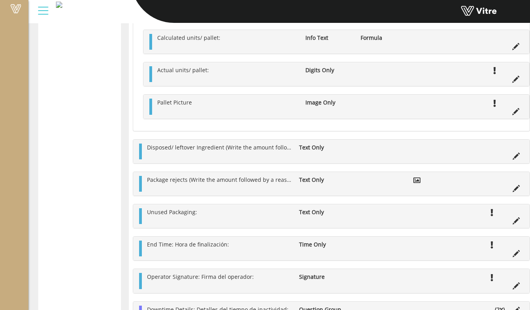
scroll to position [714, 0]
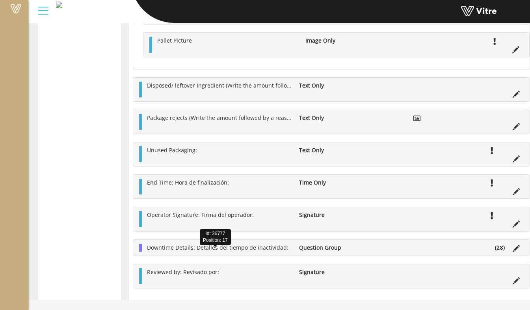
click at [220, 244] on span "Downtime Details: Detalles del tiempo de inactividad:" at bounding box center [217, 247] width 141 height 7
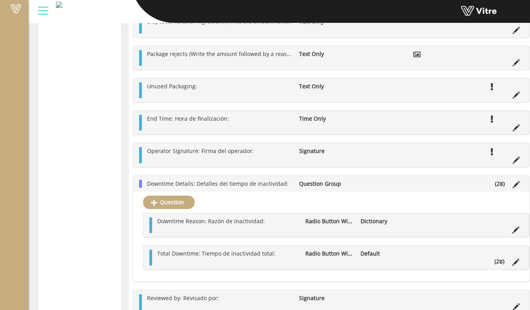
scroll to position [804, 0]
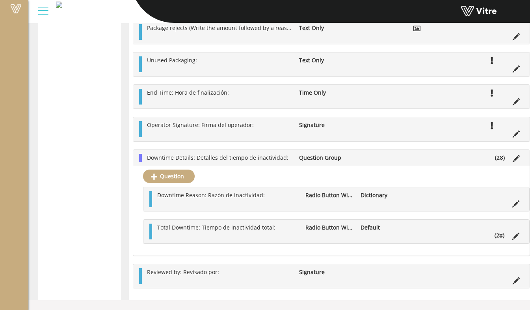
click at [377, 232] on ul "Total Downtime: Tiempo de inactividad total: Radio Button With Options Default …" at bounding box center [338, 231] width 370 height 16
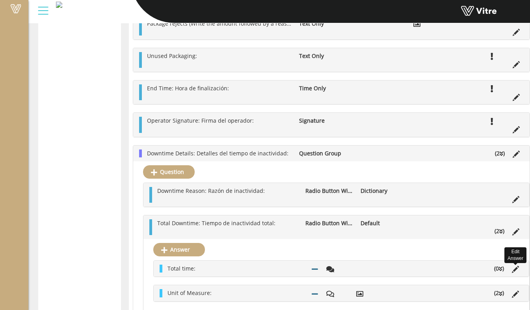
click at [512, 273] on icon at bounding box center [515, 269] width 7 height 7
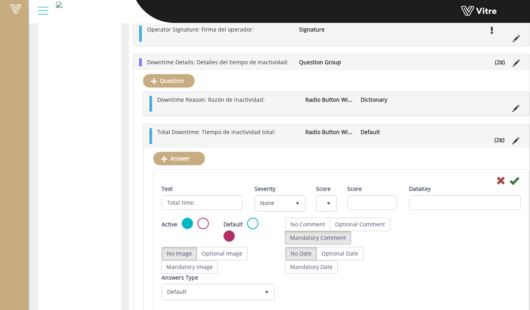
scroll to position [962, 0]
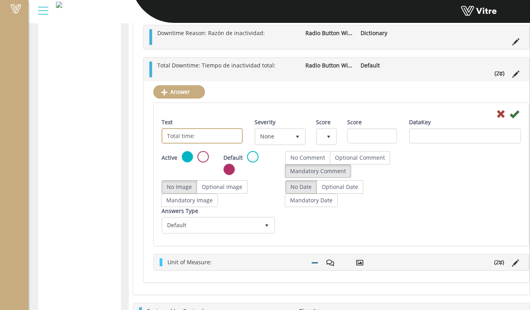
drag, startPoint x: 212, startPoint y: 139, endPoint x: 161, endPoint y: 140, distance: 51.2
click at [161, 140] on div "Text Total time:" at bounding box center [202, 133] width 93 height 31
type input "n"
type input "Minutes:"
click at [510, 119] on icon at bounding box center [514, 113] width 9 height 9
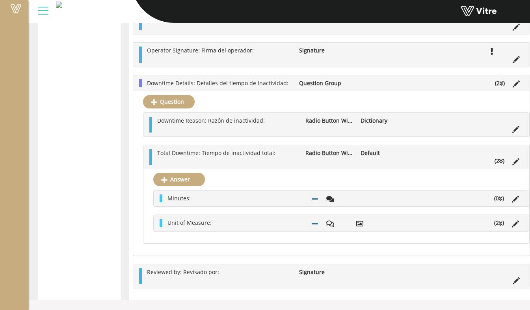
scroll to position [879, 0]
click at [512, 225] on icon at bounding box center [515, 223] width 7 height 7
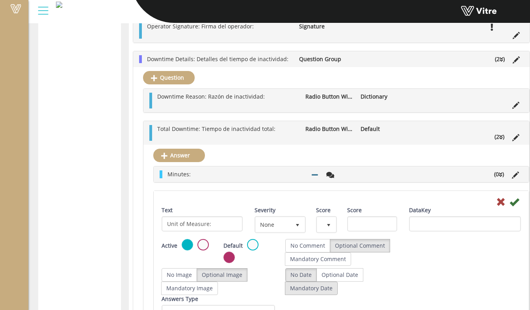
scroll to position [958, 0]
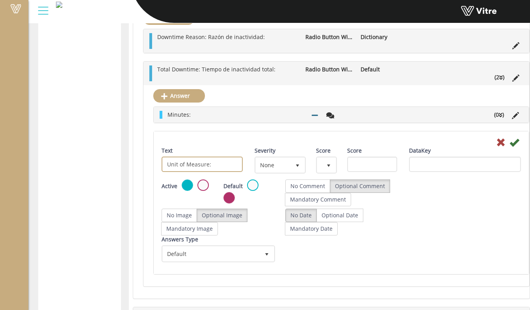
drag, startPoint x: 219, startPoint y: 172, endPoint x: 162, endPoint y: 172, distance: 57.5
click at [162, 172] on input "Unit of Measure:" at bounding box center [202, 163] width 81 height 15
type input "Hours:"
click at [335, 201] on label "Mandatory Comment" at bounding box center [318, 199] width 66 height 13
radio input "true"
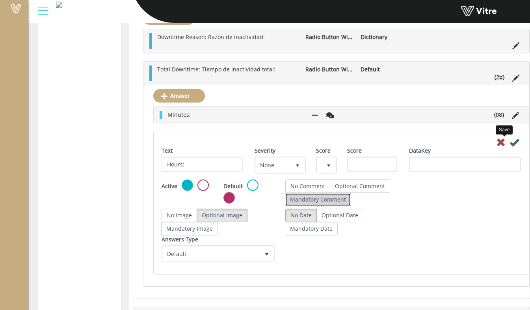
click at [510, 147] on icon at bounding box center [514, 142] width 9 height 9
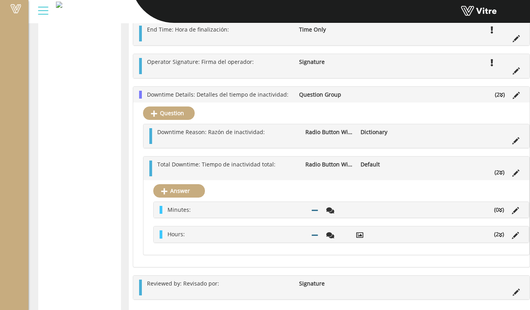
scroll to position [958, 0]
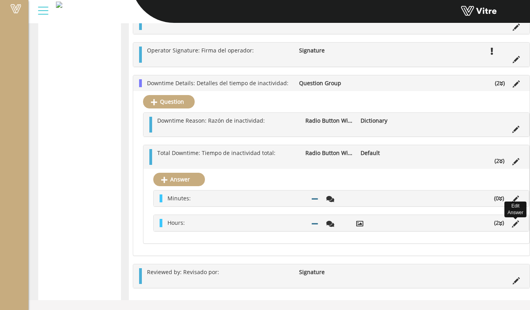
click at [512, 223] on icon at bounding box center [515, 223] width 7 height 7
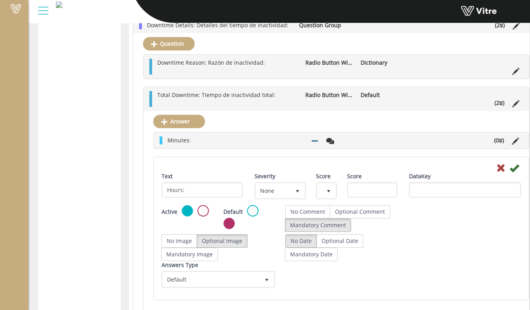
scroll to position [1036, 0]
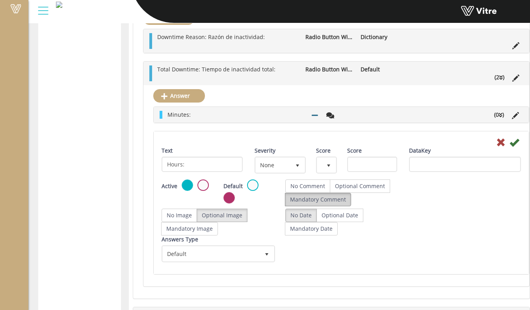
click at [325, 206] on label "Mandatory Comment" at bounding box center [318, 199] width 66 height 13
click at [510, 146] on icon at bounding box center [514, 142] width 9 height 9
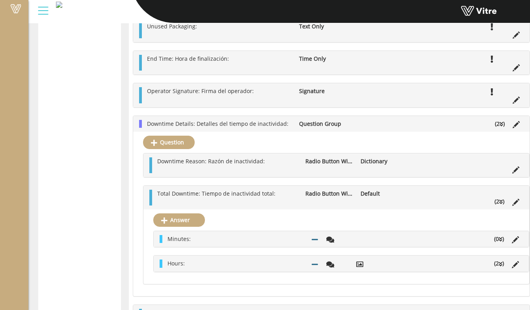
scroll to position [879, 0]
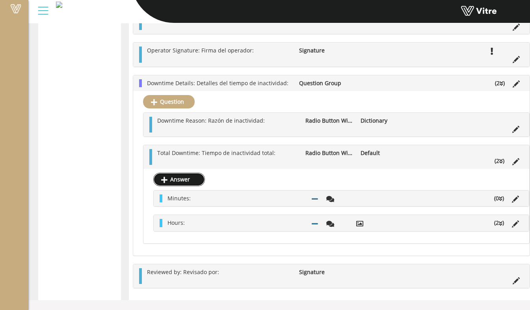
click at [199, 180] on link "Answer" at bounding box center [179, 179] width 52 height 13
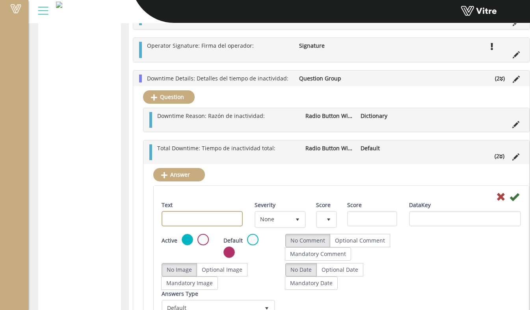
click at [194, 224] on input "Text" at bounding box center [202, 218] width 81 height 15
type input "Days:"
click at [297, 255] on label "Mandatory Comment" at bounding box center [318, 253] width 66 height 13
radio input "true"
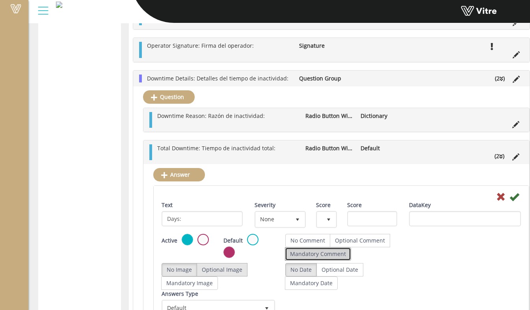
click at [235, 270] on label "Optional Image" at bounding box center [222, 269] width 51 height 13
radio input "true"
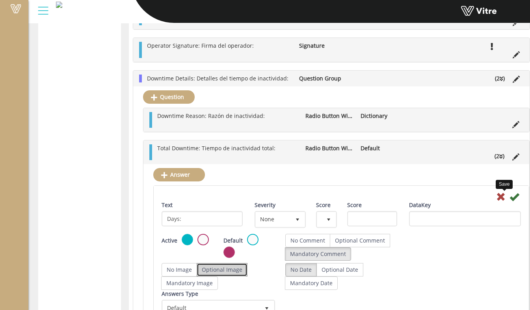
click at [510, 200] on icon at bounding box center [514, 196] width 9 height 9
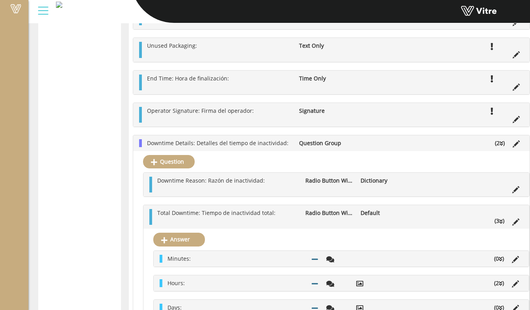
scroll to position [961, 0]
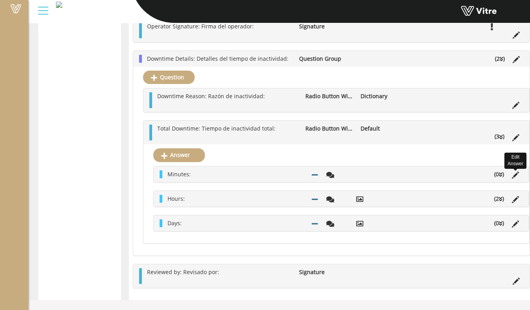
click at [512, 171] on icon at bounding box center [515, 174] width 7 height 7
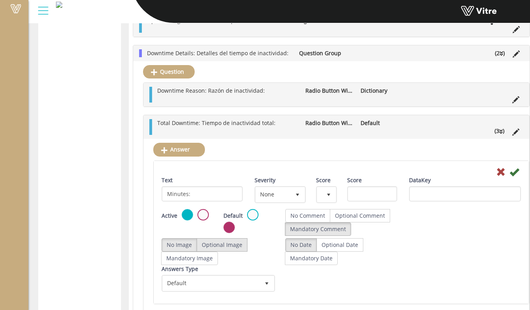
click at [222, 249] on label "Optional Image" at bounding box center [222, 244] width 51 height 13
radio input "true"
click at [235, 251] on label "Optional Image" at bounding box center [222, 244] width 51 height 13
click at [179, 251] on label "No Image" at bounding box center [179, 244] width 35 height 13
radio input "true"
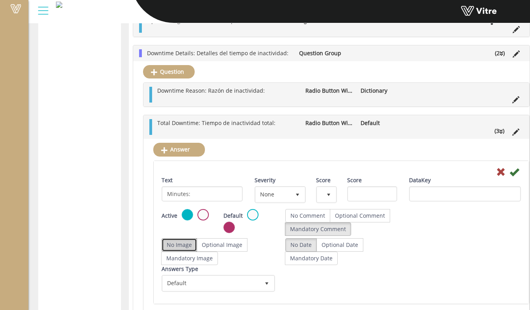
click at [503, 181] on div "DataKey" at bounding box center [465, 188] width 112 height 25
click at [510, 177] on icon at bounding box center [514, 171] width 9 height 9
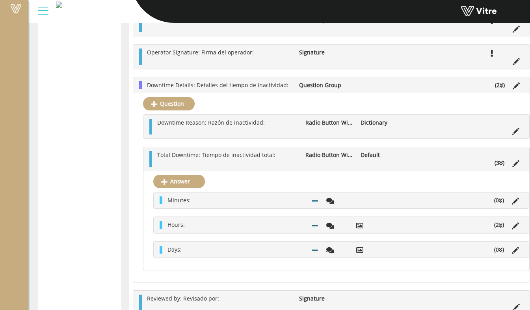
scroll to position [904, 0]
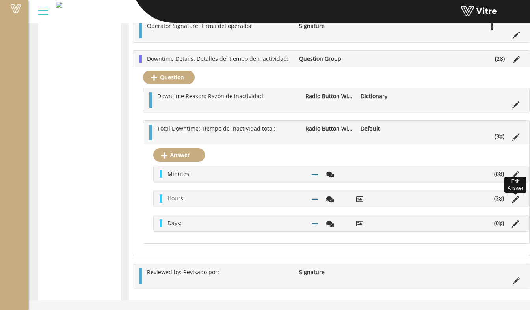
click at [512, 199] on icon at bounding box center [515, 199] width 7 height 7
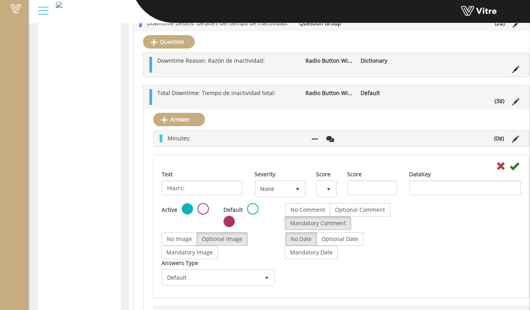
scroll to position [943, 0]
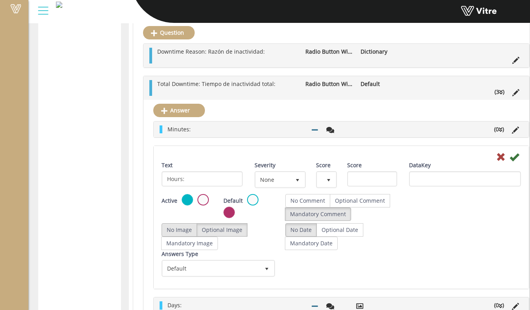
click at [192, 234] on label "No Image" at bounding box center [179, 229] width 35 height 13
radio input "true"
click at [510, 162] on icon at bounding box center [514, 156] width 9 height 9
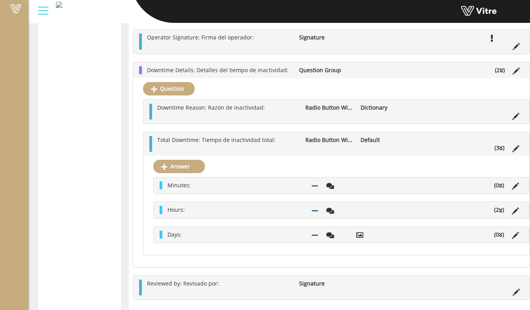
scroll to position [978, 0]
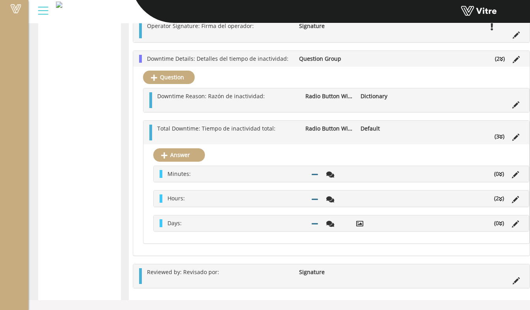
click at [499, 199] on icon at bounding box center [501, 199] width 4 height 6
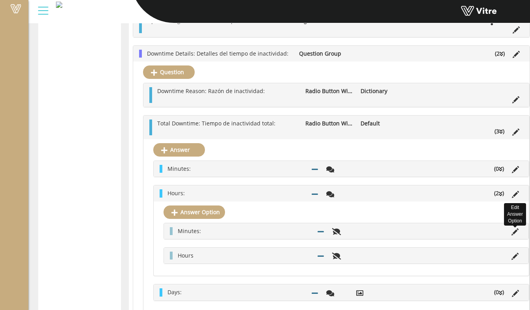
click at [511, 235] on icon at bounding box center [514, 231] width 7 height 7
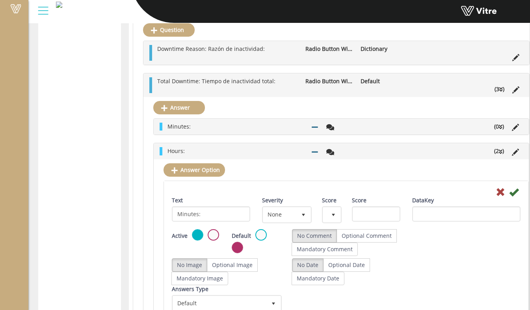
scroll to position [1057, 0]
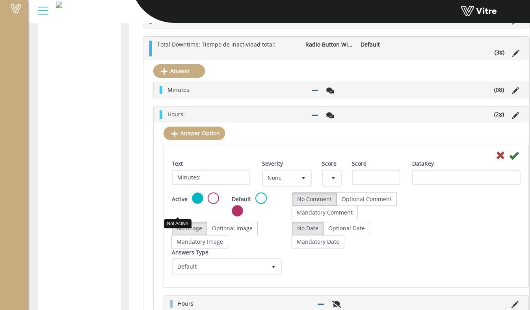
click at [208, 204] on label at bounding box center [213, 197] width 11 height 11
click at [0, 0] on input "radio" at bounding box center [0, 0] width 0 height 0
click at [509, 160] on icon at bounding box center [513, 155] width 9 height 9
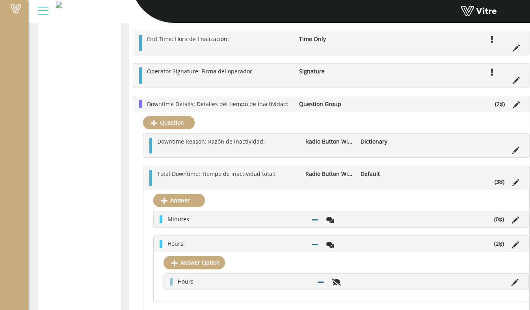
scroll to position [954, 0]
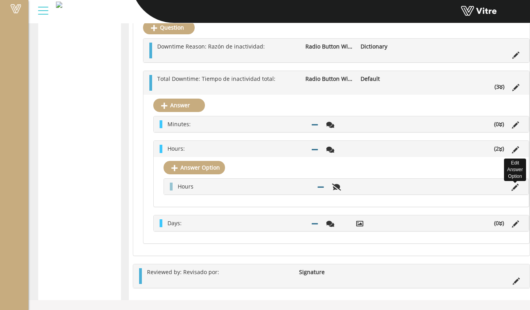
click at [511, 189] on icon at bounding box center [514, 187] width 7 height 7
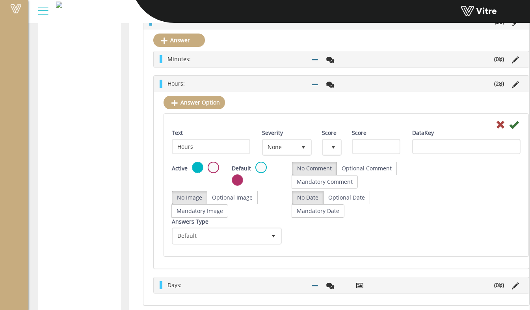
scroll to position [1073, 0]
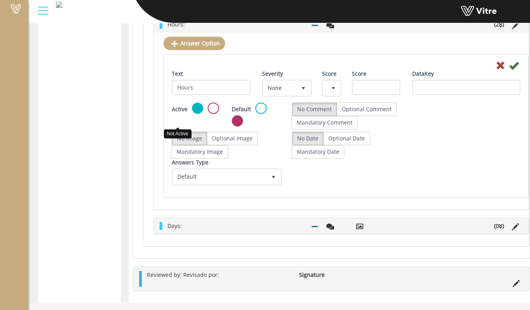
click at [208, 114] on label at bounding box center [213, 107] width 11 height 11
click at [0, 0] on input "radio" at bounding box center [0, 0] width 0 height 0
click at [509, 69] on icon at bounding box center [513, 65] width 9 height 9
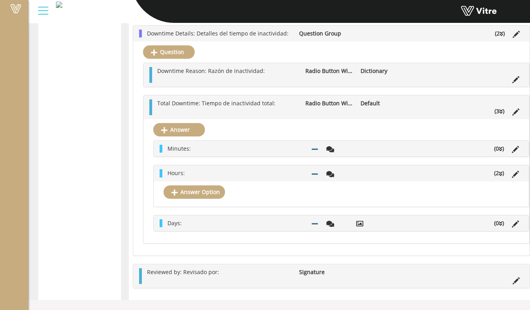
scroll to position [930, 0]
click at [512, 223] on icon at bounding box center [515, 223] width 7 height 7
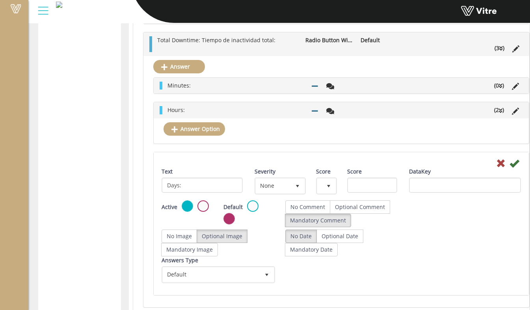
scroll to position [1008, 0]
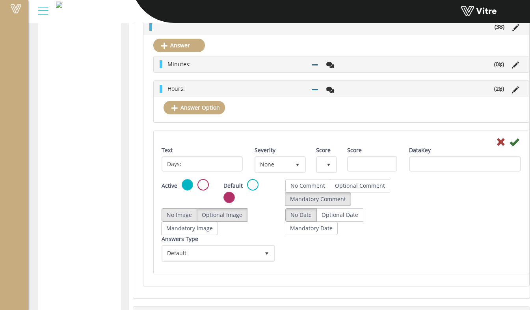
click at [181, 216] on label "No Image" at bounding box center [179, 214] width 35 height 13
radio input "true"
click at [510, 147] on icon at bounding box center [514, 141] width 9 height 9
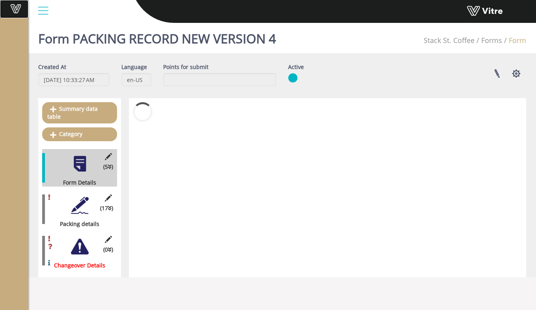
drag, startPoint x: 0, startPoint y: 0, endPoint x: 25, endPoint y: 9, distance: 26.4
click at [25, 9] on span at bounding box center [16, 8] width 20 height 9
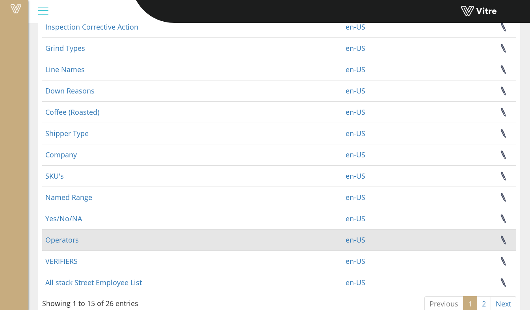
scroll to position [144, 0]
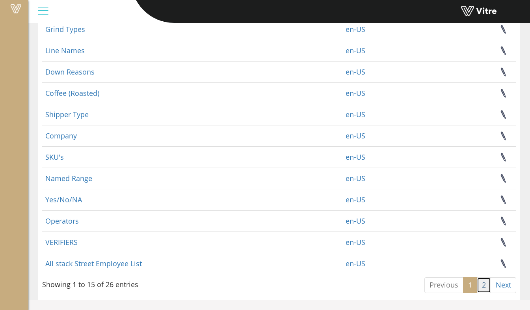
click at [487, 282] on link "2" at bounding box center [484, 285] width 14 height 16
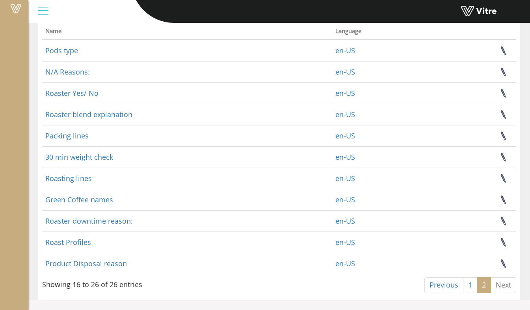
scroll to position [59, 0]
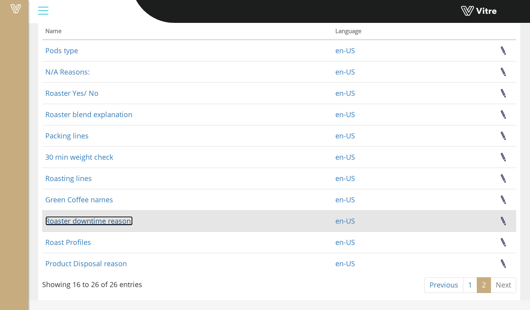
click at [97, 221] on link "Roaster downtime reason:" at bounding box center [88, 220] width 87 height 9
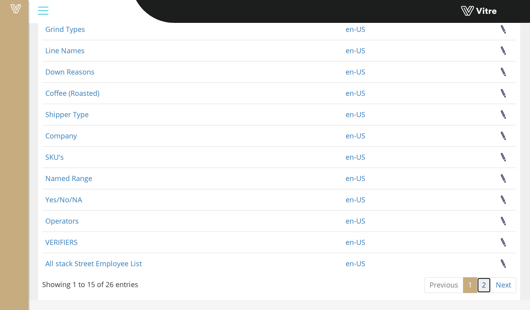
click at [482, 285] on link "2" at bounding box center [484, 285] width 14 height 16
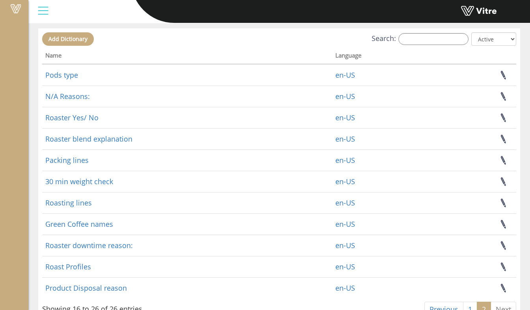
scroll to position [59, 0]
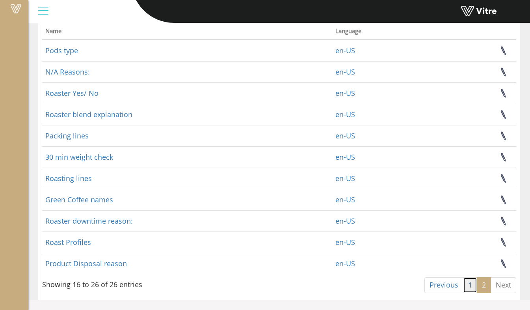
click at [475, 285] on link "1" at bounding box center [470, 285] width 14 height 16
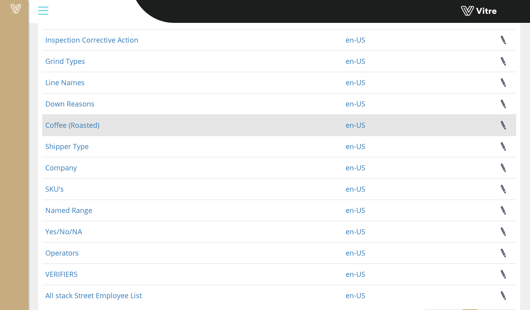
scroll to position [65, 0]
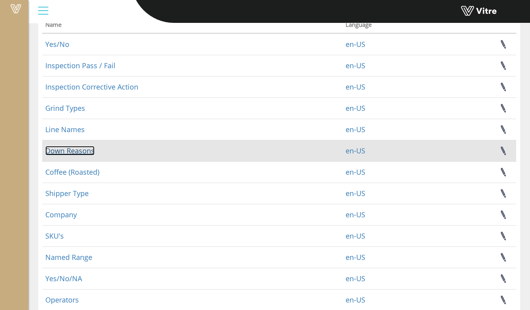
click at [84, 154] on link "Down Reasons" at bounding box center [69, 150] width 49 height 9
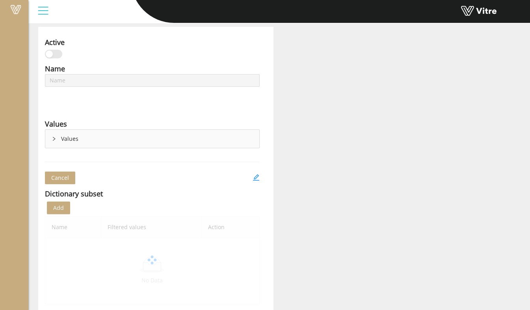
scroll to position [39, 0]
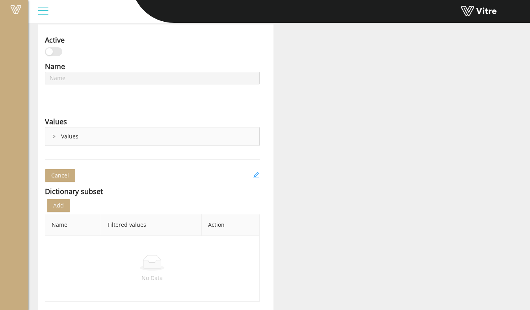
click at [256, 175] on icon "edit" at bounding box center [256, 175] width 6 height 6
type input "Down Reasons"
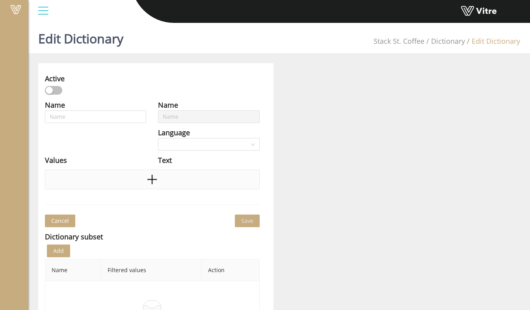
type input "Down Reasons"
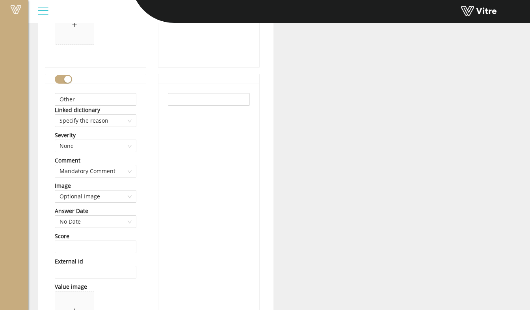
scroll to position [2382, 0]
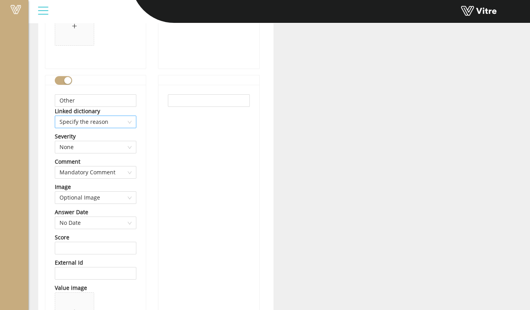
click at [127, 123] on span "Specify the reason" at bounding box center [96, 122] width 72 height 12
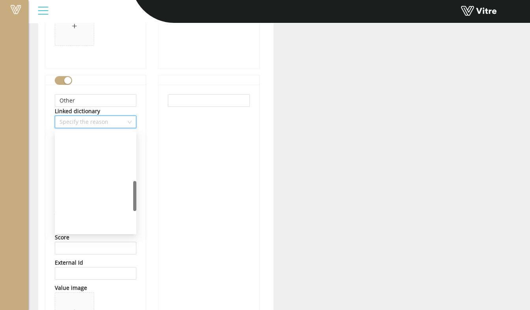
scroll to position [164, 0]
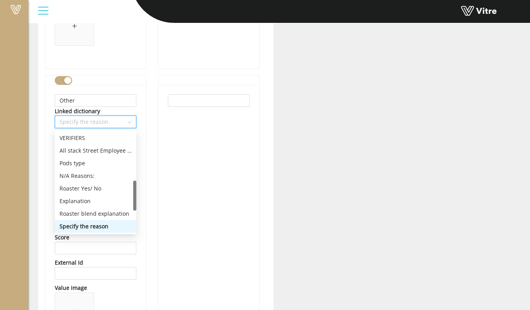
click at [117, 225] on div "Specify the reason" at bounding box center [96, 226] width 72 height 9
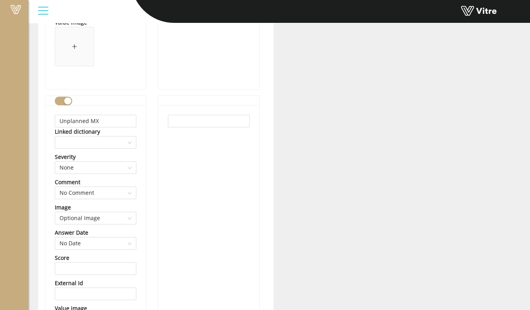
scroll to position [2067, 0]
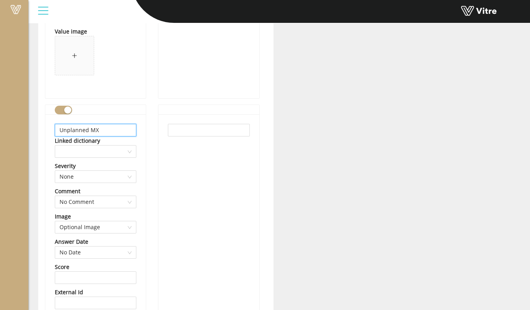
click at [108, 131] on input "Unplanned MX" at bounding box center [96, 130] width 82 height 13
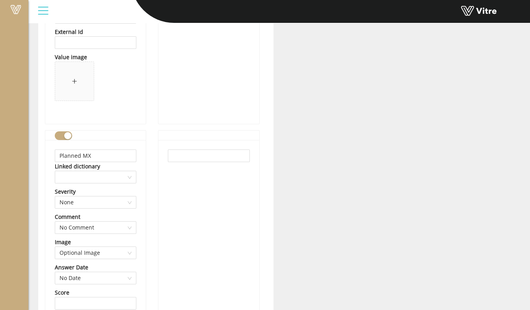
scroll to position [1752, 0]
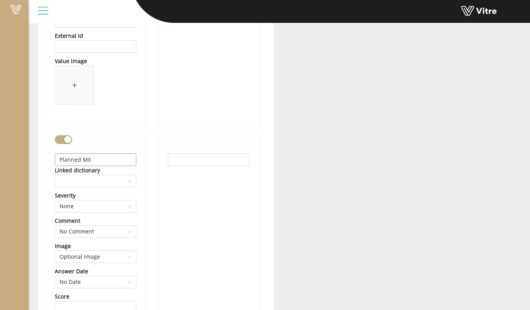
type input "Unplanned Maintenance"
click at [123, 158] on input "Planned MX" at bounding box center [96, 159] width 82 height 13
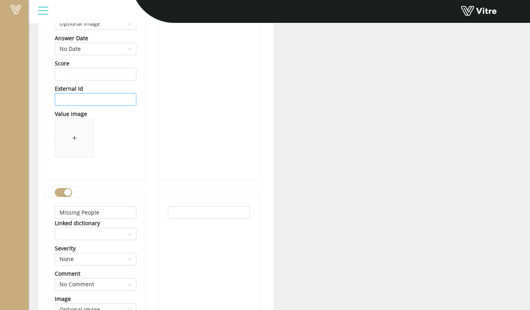
scroll to position [1397, 0]
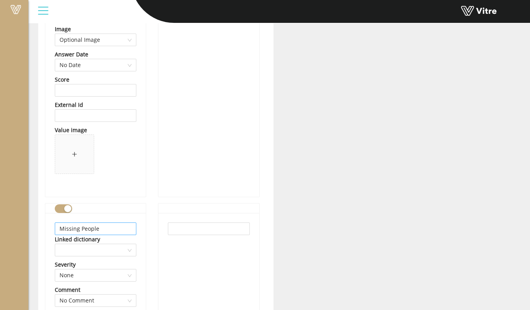
type input "Planned Maintenance"
click at [61, 229] on input "Missing People" at bounding box center [96, 228] width 82 height 13
drag, startPoint x: 79, startPoint y: 228, endPoint x: 58, endPoint y: 227, distance: 20.5
click at [58, 227] on input "Missing People" at bounding box center [96, 228] width 82 height 13
drag, startPoint x: 88, startPoint y: 228, endPoint x: 74, endPoint y: 227, distance: 13.8
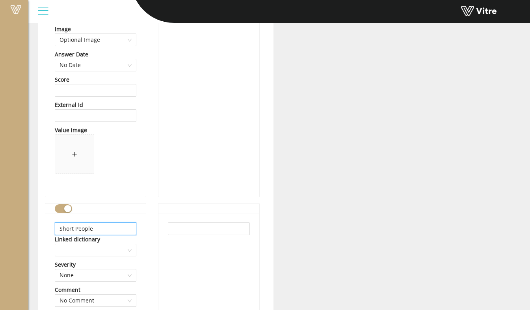
click at [74, 227] on input "Short People" at bounding box center [96, 228] width 82 height 13
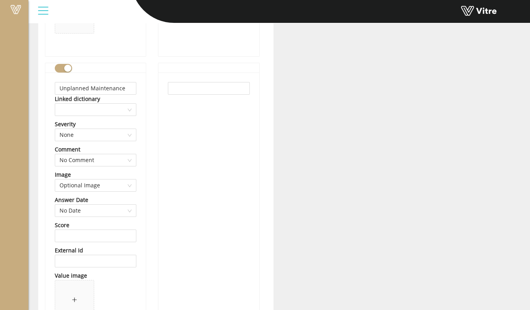
scroll to position [2618, 0]
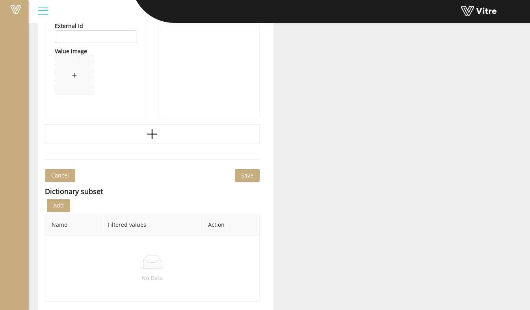
type input "Short Staffed"
click at [251, 175] on span "Save" at bounding box center [247, 175] width 12 height 9
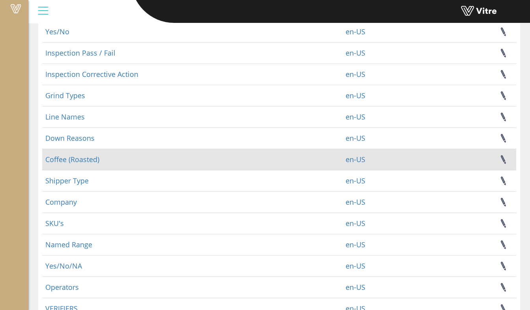
scroll to position [79, 0]
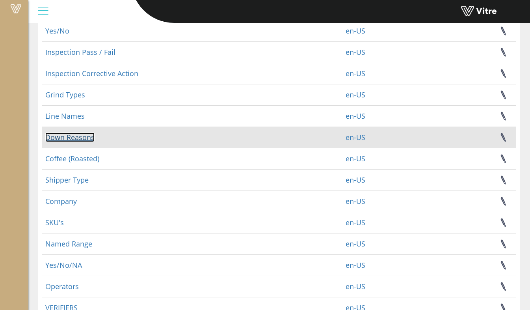
click at [78, 136] on link "Down Reasons" at bounding box center [69, 136] width 49 height 9
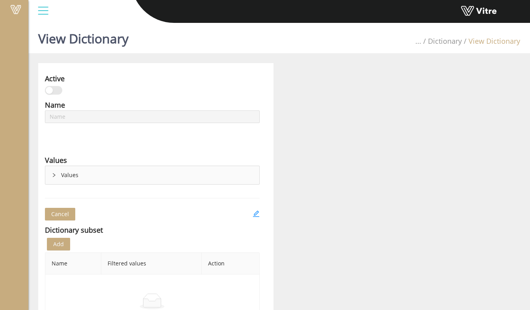
type input "Down Reasons"
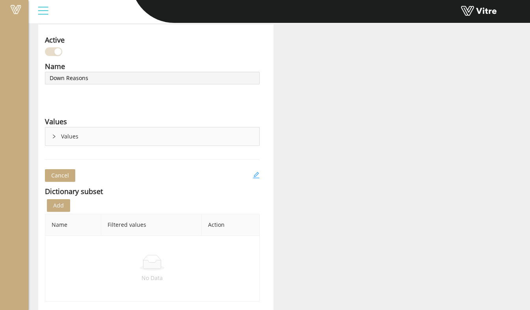
click at [254, 177] on icon "edit" at bounding box center [256, 174] width 7 height 7
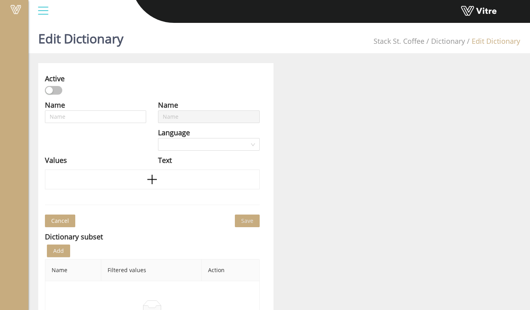
type input "Down Reasons"
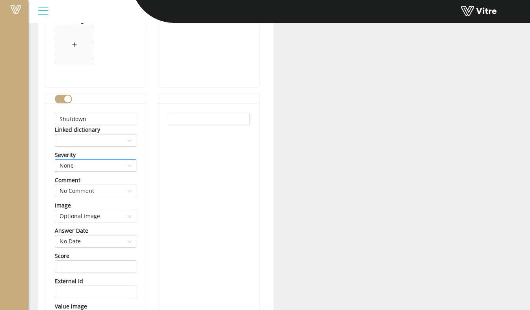
scroll to position [361, 0]
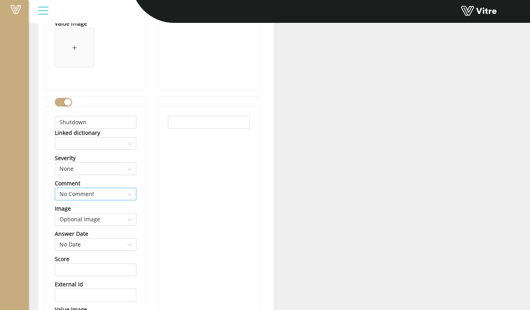
click at [103, 193] on span "No Comment" at bounding box center [96, 194] width 72 height 12
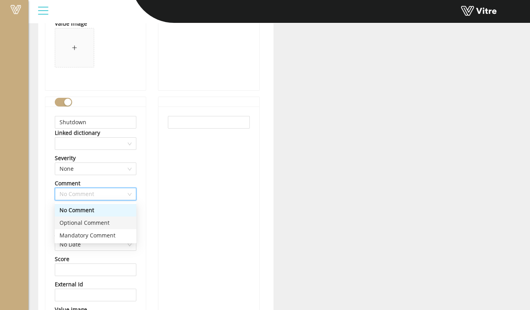
click at [104, 222] on div "Optional Comment" at bounding box center [96, 222] width 72 height 9
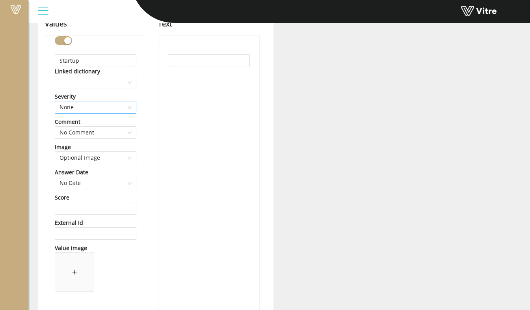
scroll to position [158, 0]
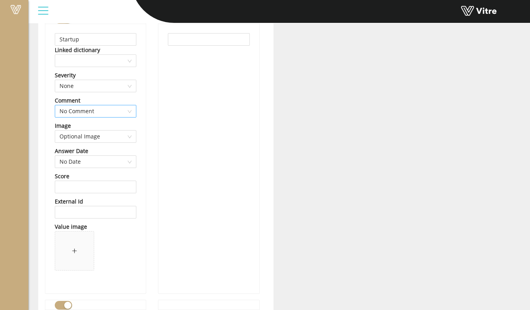
click at [102, 112] on span "No Comment" at bounding box center [96, 111] width 72 height 12
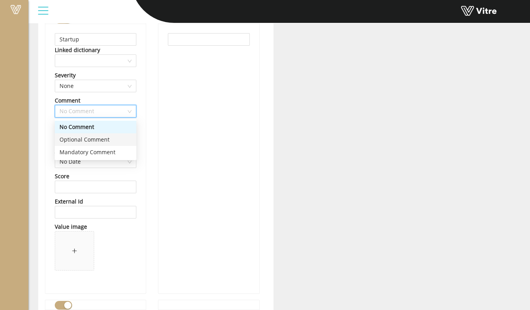
click at [92, 140] on div "Optional Comment" at bounding box center [96, 139] width 72 height 9
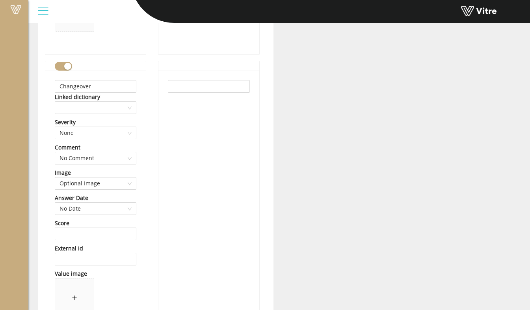
scroll to position [709, 0]
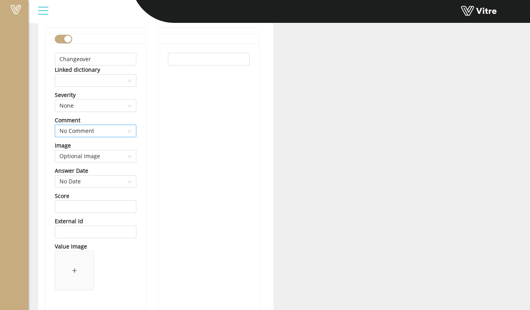
click at [97, 135] on span "No Comment" at bounding box center [96, 131] width 72 height 12
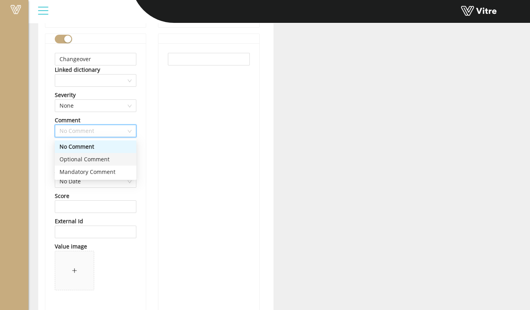
click at [90, 155] on div "Optional Comment" at bounding box center [96, 159] width 72 height 9
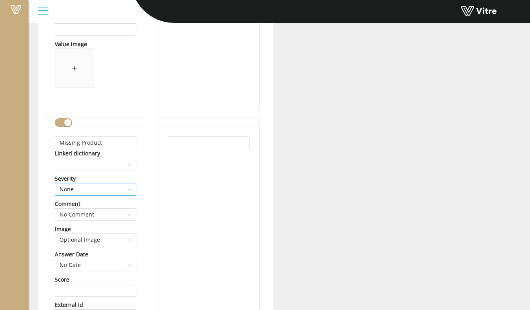
scroll to position [946, 0]
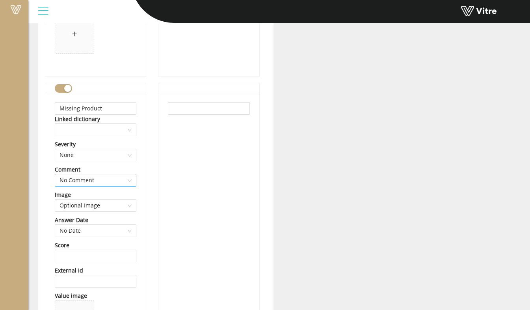
click at [90, 179] on span "No Comment" at bounding box center [96, 180] width 72 height 12
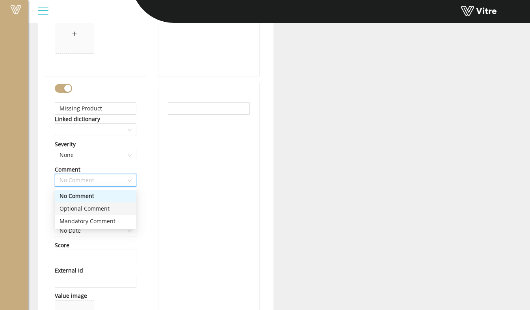
click at [88, 210] on div "Optional Comment" at bounding box center [96, 208] width 72 height 9
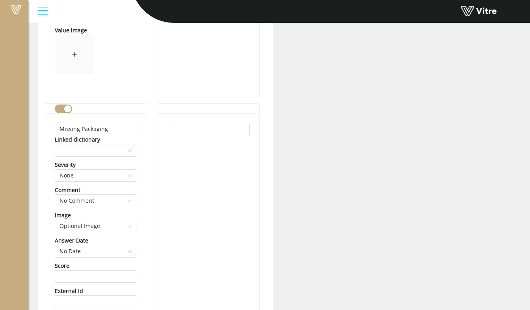
scroll to position [1261, 0]
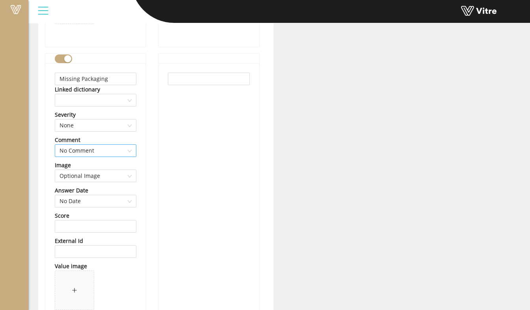
click at [86, 149] on span "No Comment" at bounding box center [96, 151] width 72 height 12
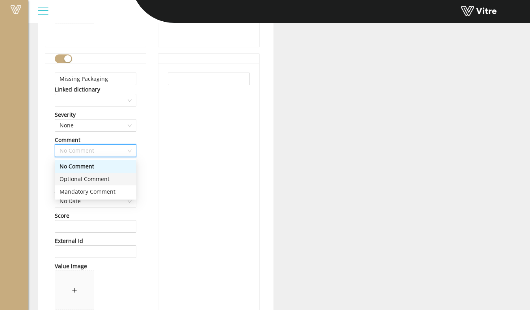
click at [80, 179] on div "Optional Comment" at bounding box center [96, 179] width 72 height 9
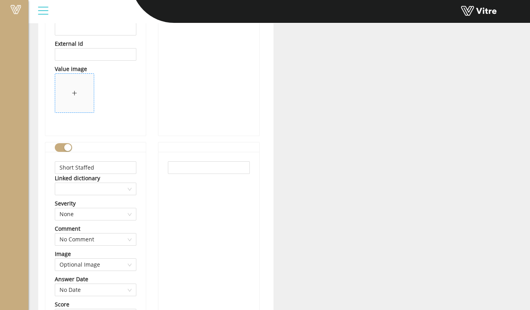
scroll to position [1497, 0]
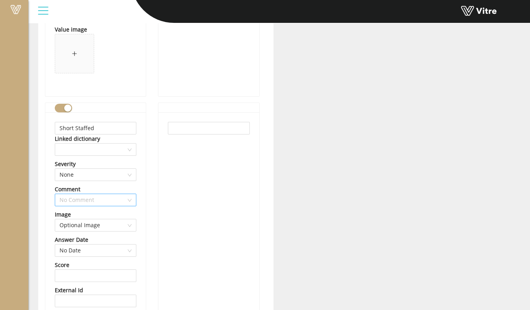
click at [86, 197] on span "No Comment" at bounding box center [96, 200] width 72 height 12
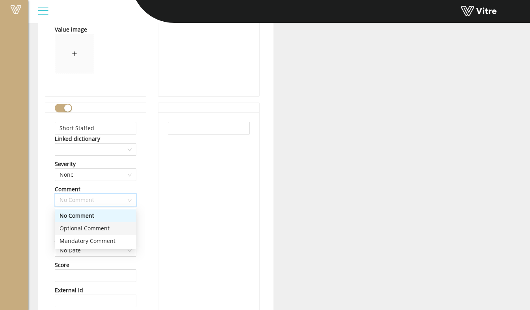
click at [77, 225] on div "Optional Comment" at bounding box center [96, 228] width 72 height 9
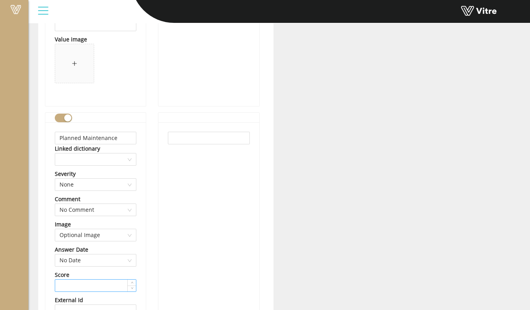
scroll to position [1852, 0]
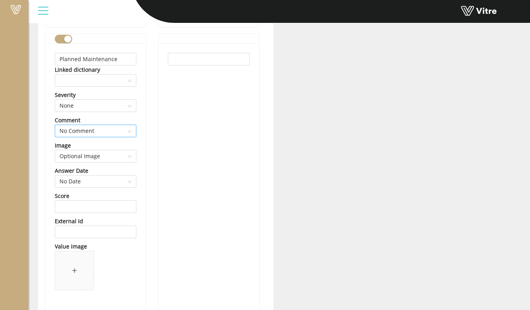
click at [84, 132] on span "No Comment" at bounding box center [96, 131] width 72 height 12
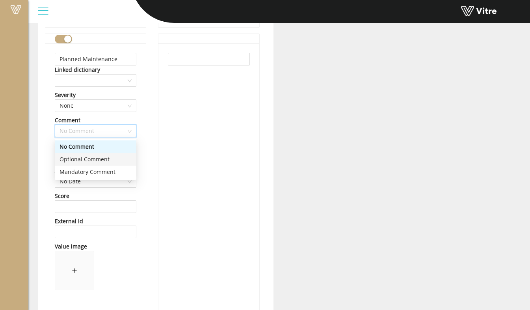
click at [78, 159] on div "Optional Comment" at bounding box center [96, 159] width 72 height 9
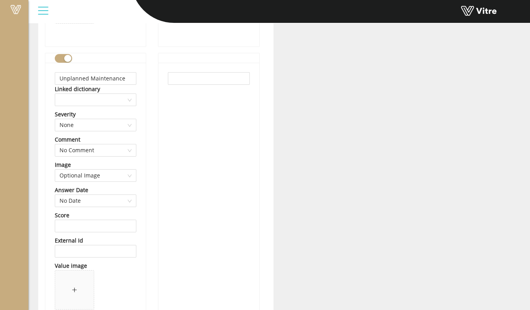
scroll to position [2128, 0]
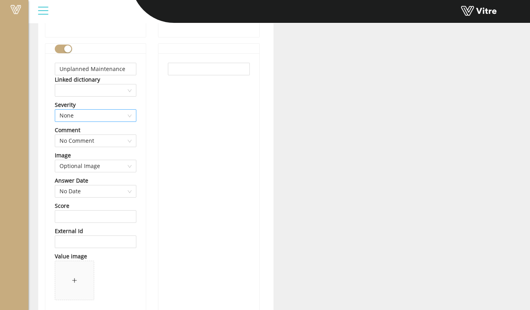
click at [92, 121] on span "None" at bounding box center [96, 116] width 72 height 12
click at [184, 145] on div at bounding box center [208, 188] width 100 height 270
click at [112, 158] on div "Image" at bounding box center [96, 155] width 82 height 9
click at [117, 135] on span "No Comment" at bounding box center [96, 141] width 72 height 12
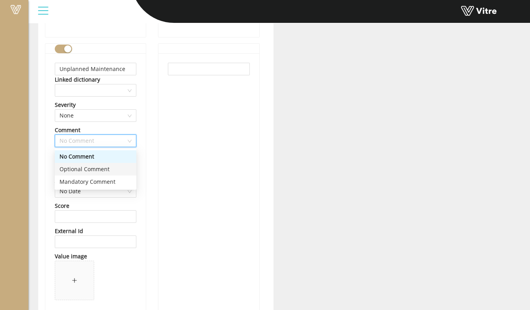
click at [98, 169] on div "Optional Comment" at bounding box center [96, 169] width 72 height 9
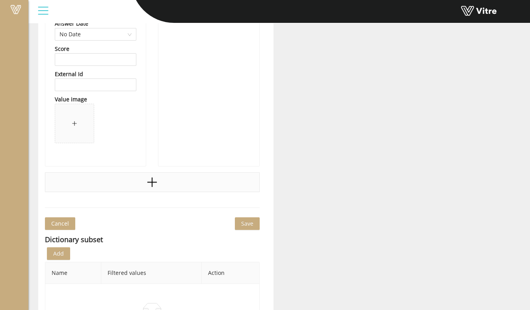
scroll to position [2561, 0]
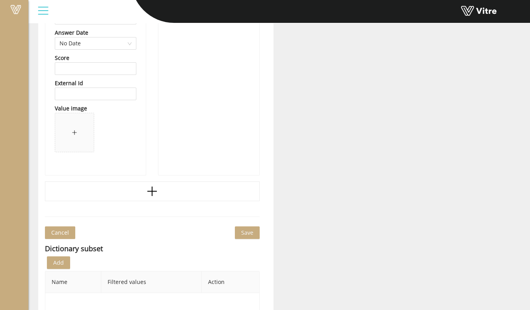
click at [252, 230] on span "Save" at bounding box center [247, 232] width 12 height 9
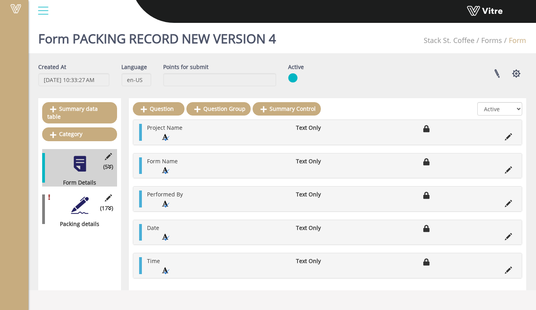
click at [89, 203] on div "(17 ) Packing details" at bounding box center [79, 208] width 75 height 37
click at [85, 198] on div at bounding box center [80, 205] width 18 height 18
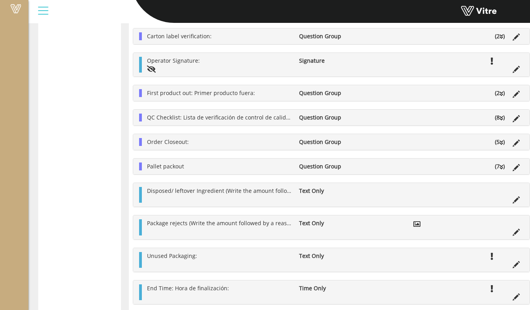
scroll to position [233, 0]
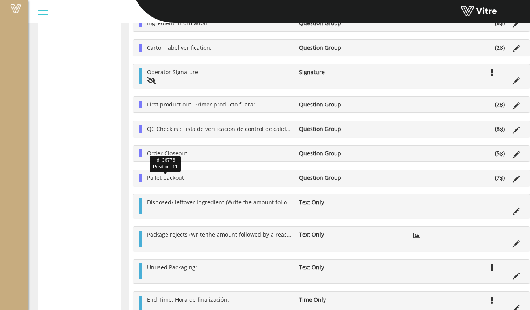
click at [183, 179] on span "Pallet packout" at bounding box center [165, 177] width 37 height 7
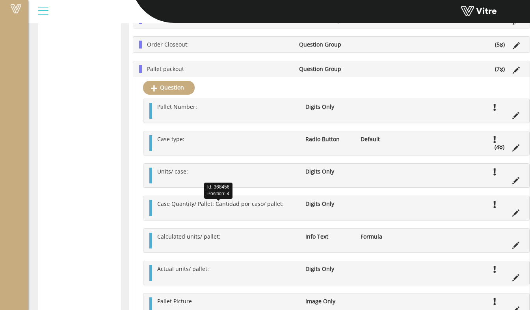
scroll to position [351, 0]
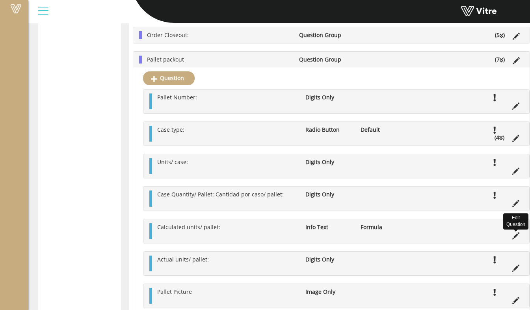
click at [512, 237] on icon at bounding box center [515, 235] width 7 height 7
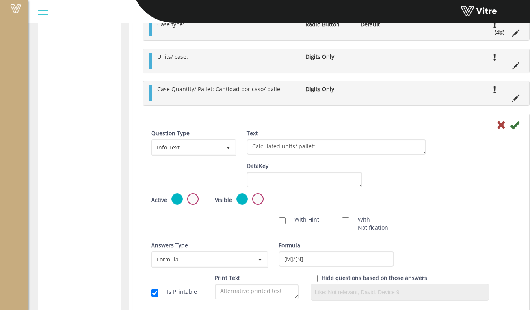
scroll to position [470, 0]
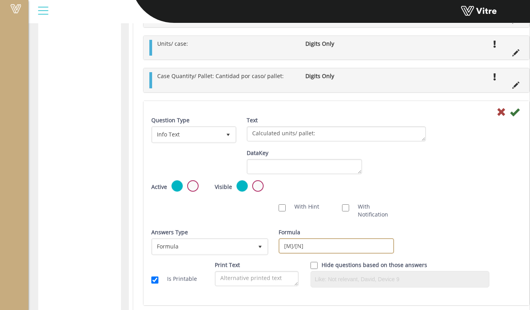
click at [292, 249] on input "[M]/[N]" at bounding box center [336, 245] width 115 height 15
click at [318, 242] on input "[M]*[N]" at bounding box center [336, 245] width 115 height 15
type input "[M]*[N]"
click at [510, 113] on icon at bounding box center [514, 111] width 9 height 9
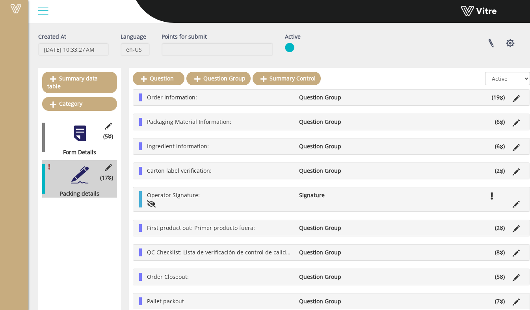
scroll to position [39, 0]
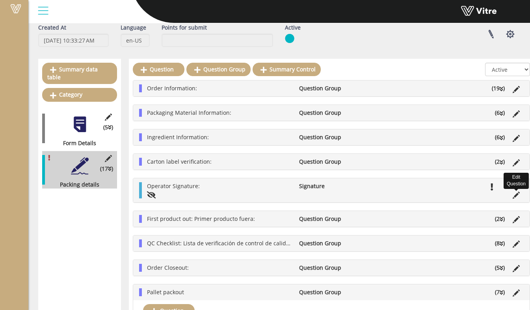
click at [513, 193] on icon at bounding box center [516, 195] width 7 height 7
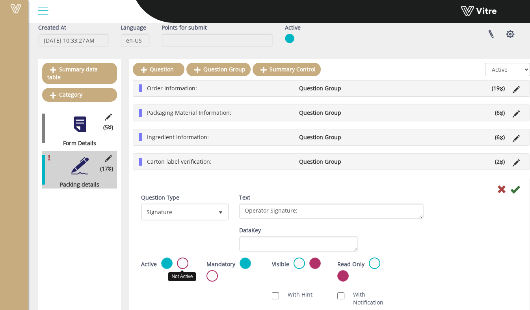
click at [184, 266] on label at bounding box center [182, 262] width 11 height 11
click at [0, 0] on input "radio" at bounding box center [0, 0] width 0 height 0
click at [510, 191] on icon at bounding box center [514, 188] width 9 height 9
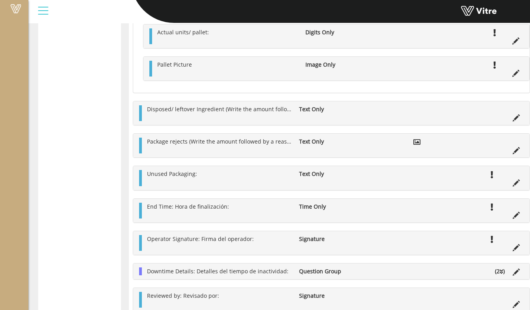
scroll to position [492, 0]
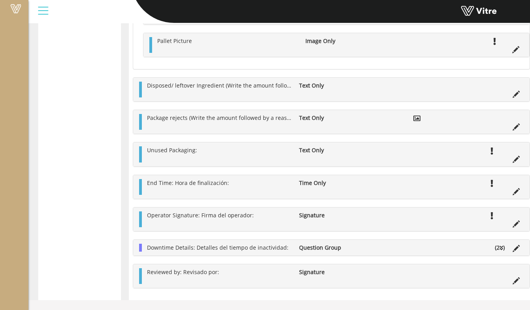
click at [356, 217] on ul "Operator Signature: Firma del operador: Signature" at bounding box center [333, 219] width 381 height 16
click at [269, 250] on span "Downtime Details: Detalles del tiempo de inactividad:" at bounding box center [217, 247] width 141 height 7
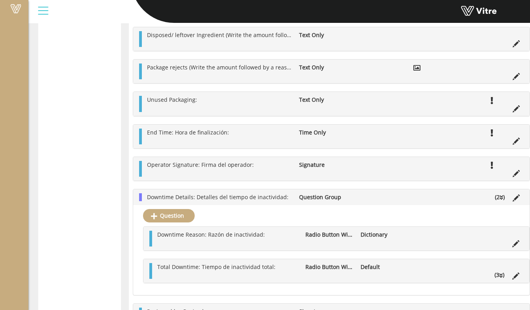
scroll to position [582, 0]
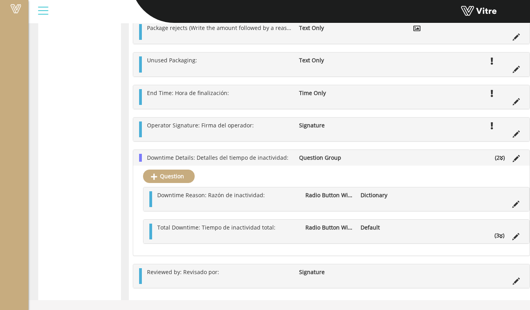
click at [491, 236] on li "(3 )" at bounding box center [500, 235] width 18 height 8
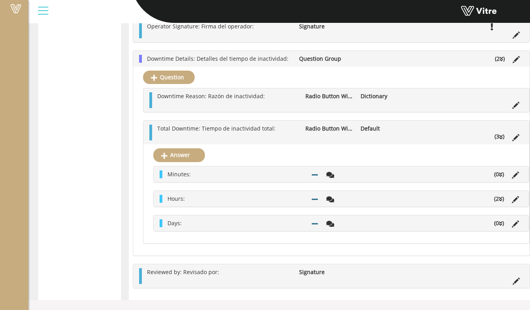
scroll to position [682, 0]
click at [499, 196] on icon at bounding box center [501, 199] width 4 height 6
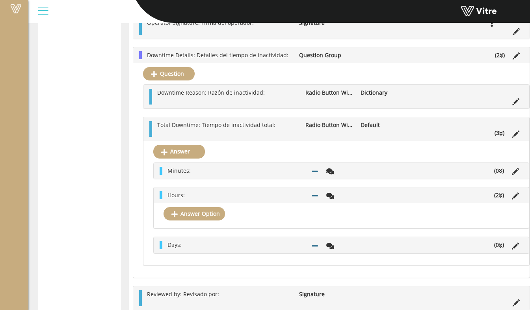
click at [512, 199] on icon at bounding box center [515, 195] width 7 height 7
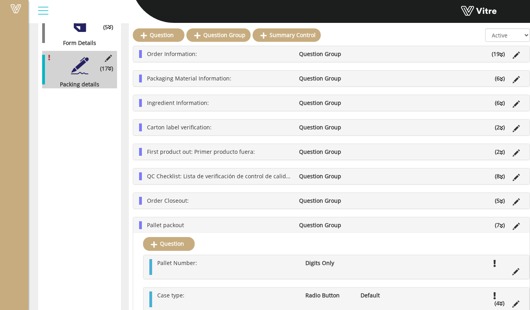
scroll to position [130, 0]
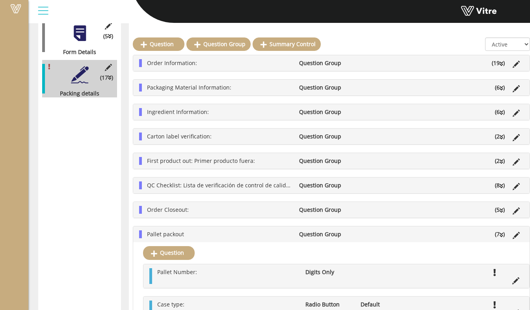
click at [197, 95] on div "Packaging Material Information: Question Group (6 )" at bounding box center [331, 88] width 396 height 16
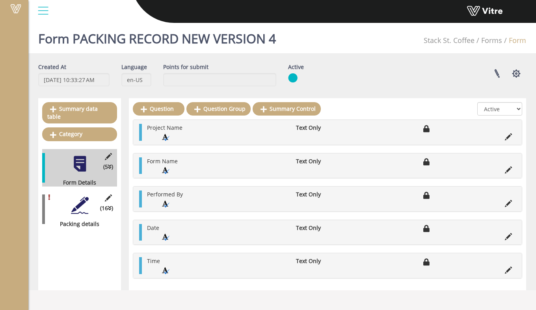
click at [76, 196] on div at bounding box center [80, 205] width 18 height 18
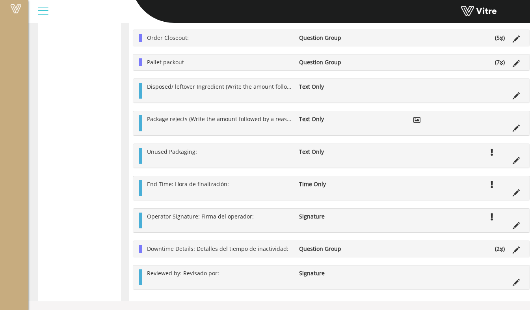
scroll to position [239, 0]
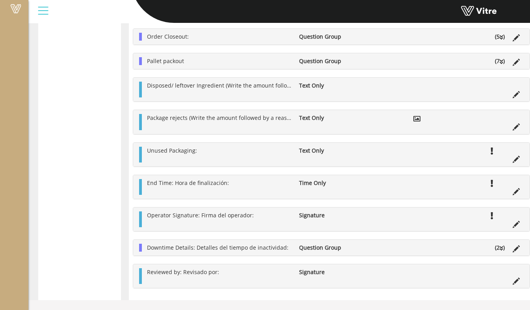
click at [204, 65] on div "Pallet packout Question Group (7 )" at bounding box center [331, 61] width 396 height 16
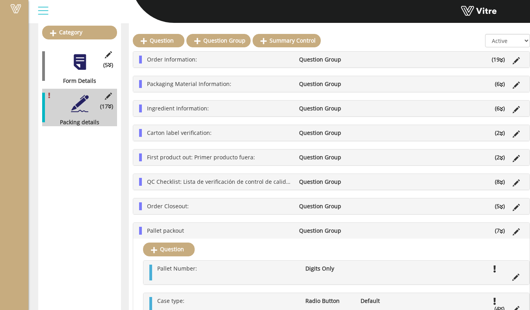
scroll to position [98, 0]
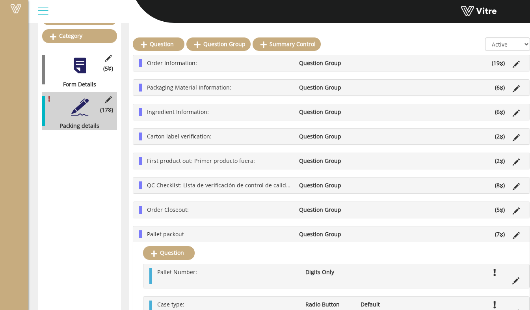
click at [199, 211] on li "Order Closeout:" at bounding box center [219, 210] width 152 height 8
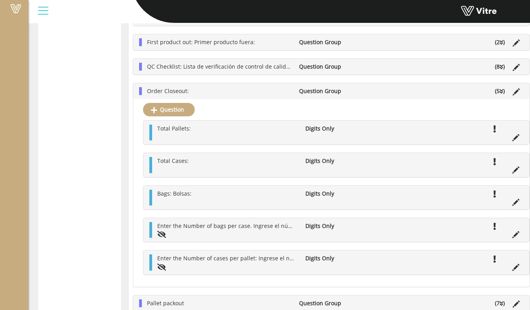
scroll to position [295, 0]
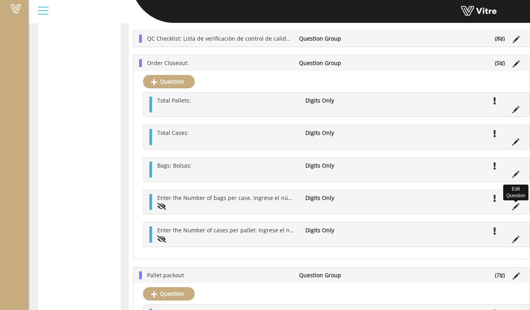
click at [512, 209] on icon at bounding box center [515, 206] width 7 height 7
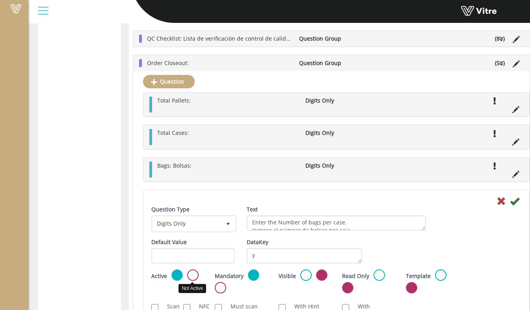
click at [193, 279] on label at bounding box center [192, 274] width 11 height 11
click at [0, 0] on input "radio" at bounding box center [0, 0] width 0 height 0
click at [510, 203] on icon at bounding box center [514, 200] width 9 height 9
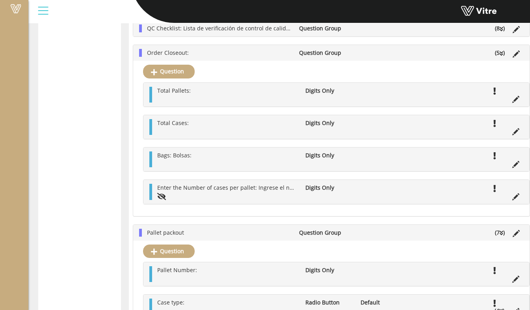
scroll to position [236, 0]
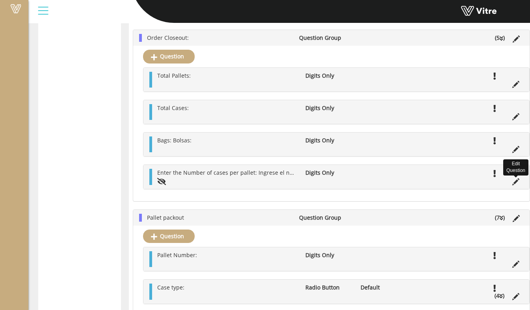
click at [512, 184] on icon at bounding box center [515, 181] width 7 height 7
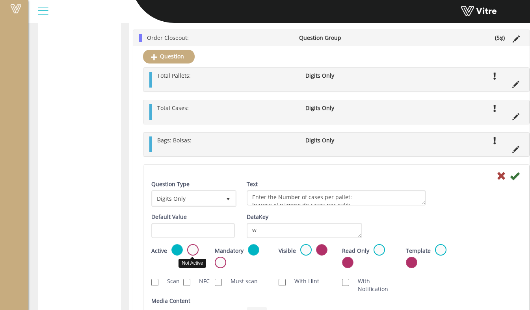
click at [196, 249] on label at bounding box center [192, 249] width 11 height 11
click at [0, 0] on input "radio" at bounding box center [0, 0] width 0 height 0
click at [510, 180] on icon at bounding box center [514, 175] width 9 height 9
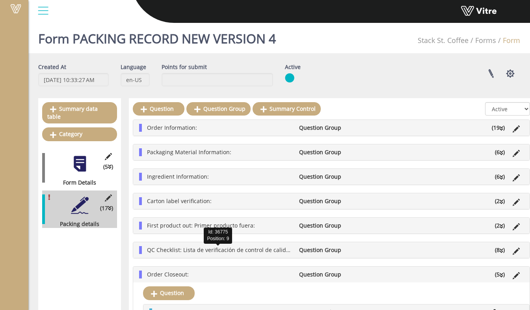
click at [228, 252] on span "QC Checklist: Lista de verificación de control de calidad:" at bounding box center [220, 249] width 147 height 7
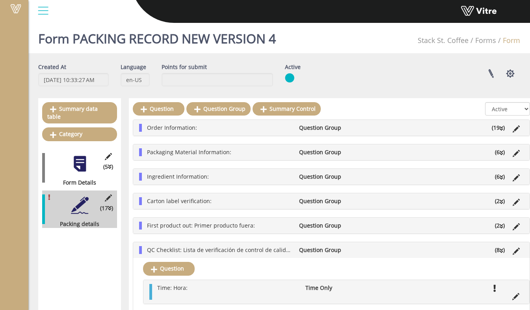
click at [199, 232] on div "First product out: Primer producto fuera: Question Group (2 )" at bounding box center [331, 226] width 396 height 16
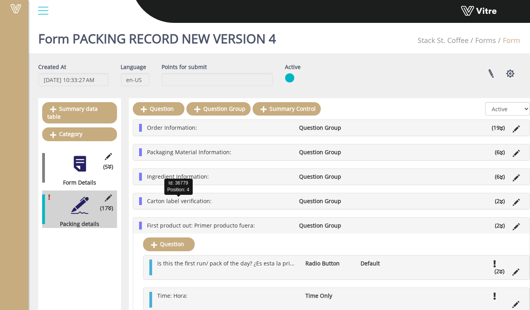
click at [201, 203] on span "Carton label verification:" at bounding box center [179, 200] width 65 height 7
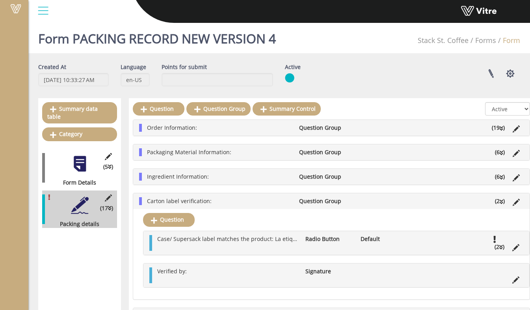
click at [213, 180] on li "Ingredient Information:" at bounding box center [219, 177] width 152 height 8
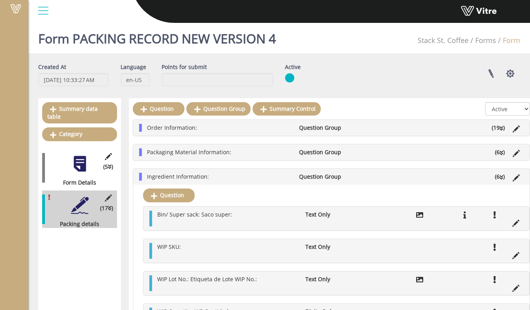
click at [210, 130] on li "Order Information:" at bounding box center [219, 128] width 152 height 8
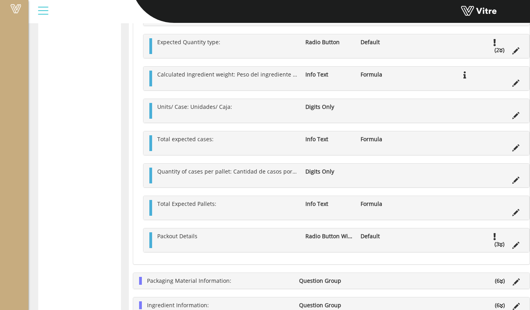
scroll to position [591, 0]
